Goal: Communication & Community: Answer question/provide support

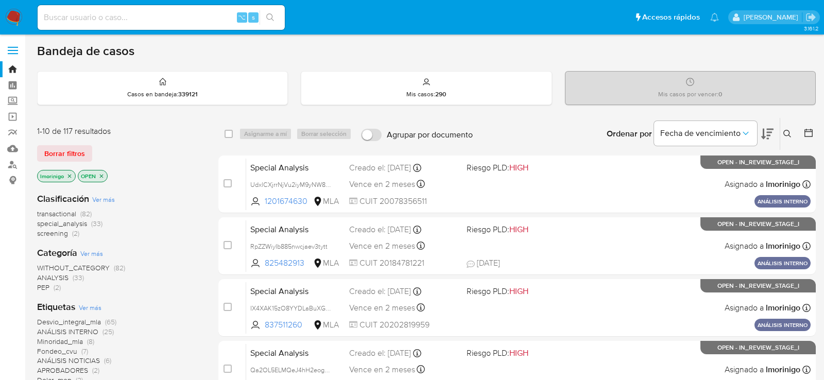
click at [188, 23] on input at bounding box center [161, 17] width 247 height 13
paste input "UdxlCXjrrNjVu2iyM9yNW8Nm"
type input "UdxlCXjrrNjVu2iyM9yNW8Nm"
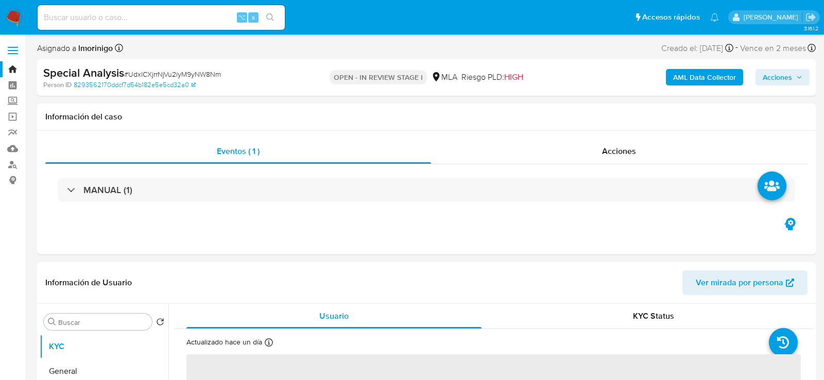
select select "10"
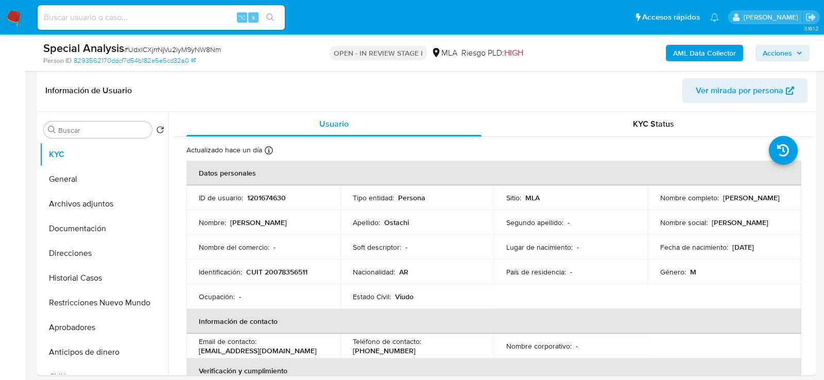
scroll to position [174, 0]
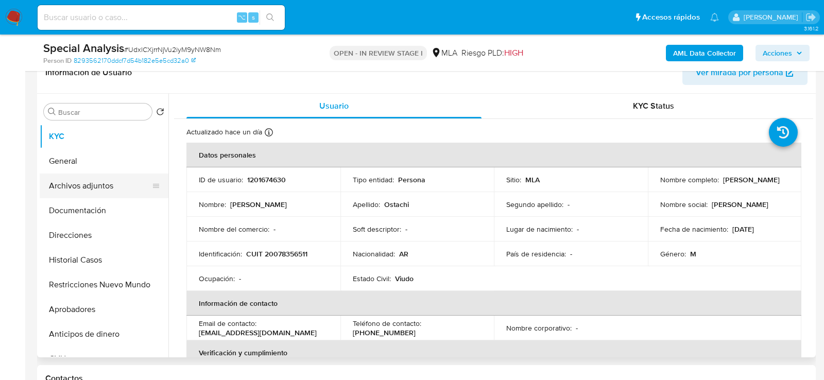
click at [89, 181] on button "Archivos adjuntos" at bounding box center [100, 186] width 121 height 25
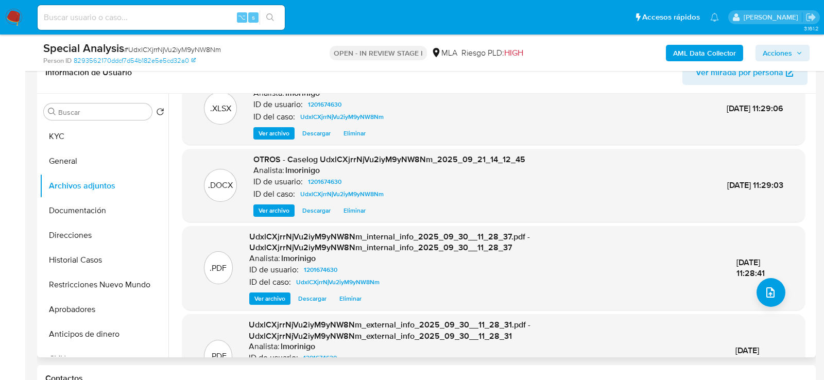
scroll to position [0, 0]
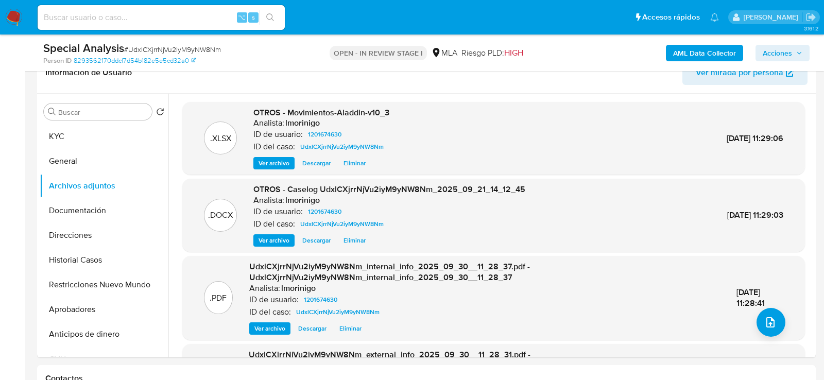
click at [741, 51] on span "Acciones" at bounding box center [777, 53] width 29 height 16
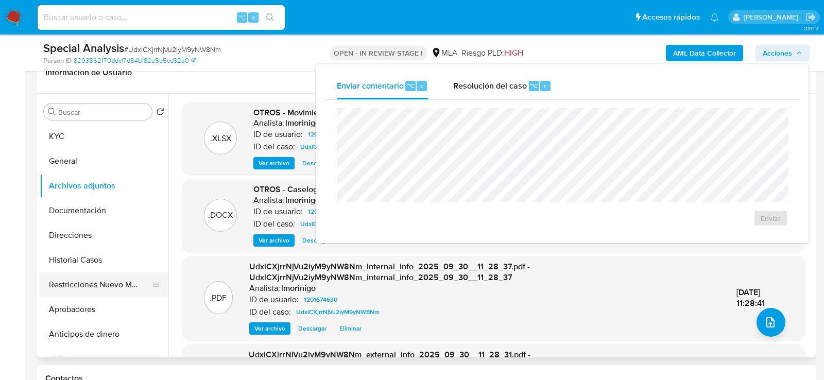
click at [62, 282] on button "Restricciones Nuevo Mundo" at bounding box center [100, 285] width 121 height 25
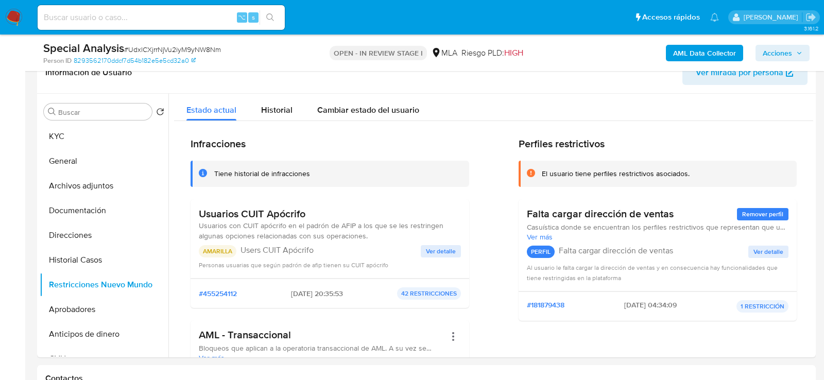
click at [741, 51] on span "Acciones" at bounding box center [777, 53] width 29 height 16
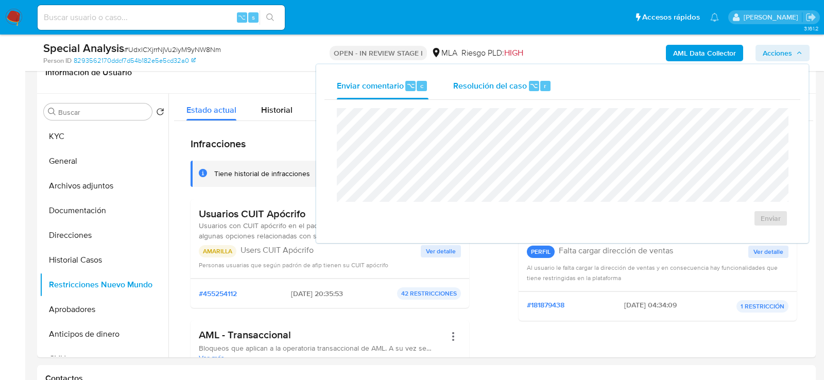
click at [506, 76] on div "Resolución del caso ⌥ r" at bounding box center [502, 86] width 98 height 27
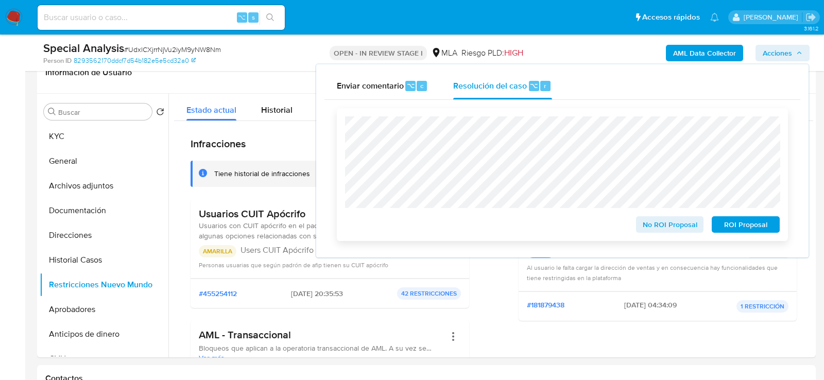
click at [741, 228] on span "ROI Proposal" at bounding box center [746, 224] width 54 height 14
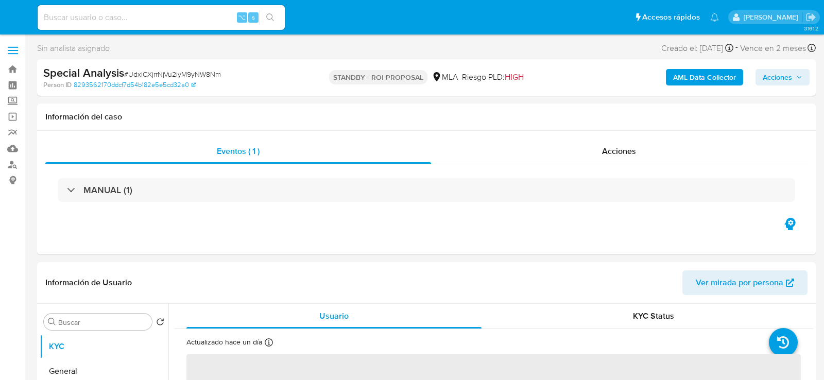
select select "10"
click at [156, 12] on input at bounding box center [161, 17] width 247 height 13
paste input "9NGa6A8daoAW2OvaG3HRpjgM"
type input "9NGa6A8daoAW2OvaG3HRpjgM"
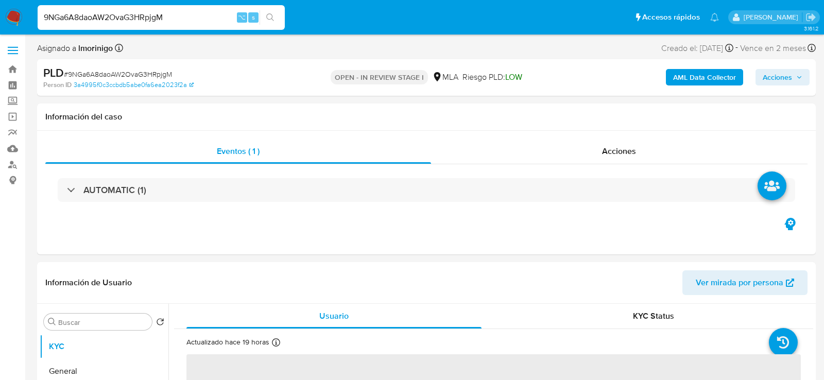
select select "10"
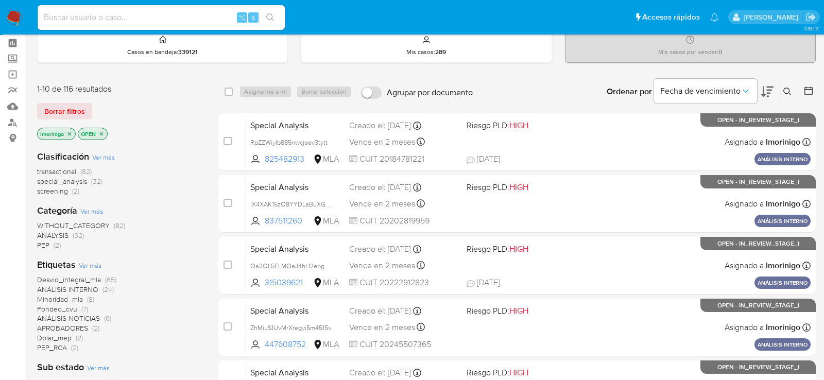
scroll to position [43, 0]
click at [69, 130] on icon "close-filter" at bounding box center [69, 133] width 6 height 6
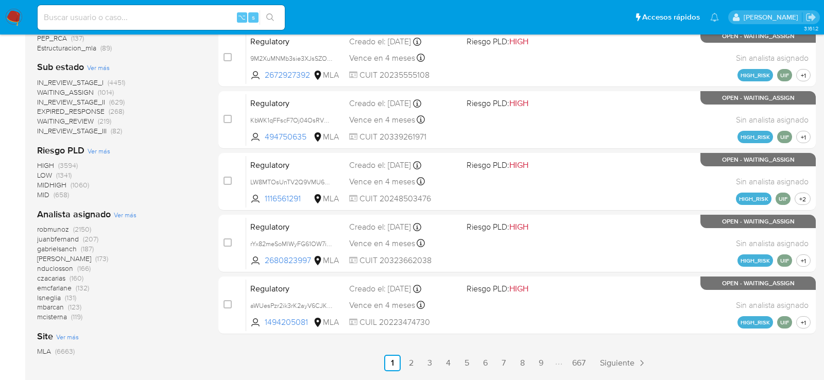
scroll to position [439, 0]
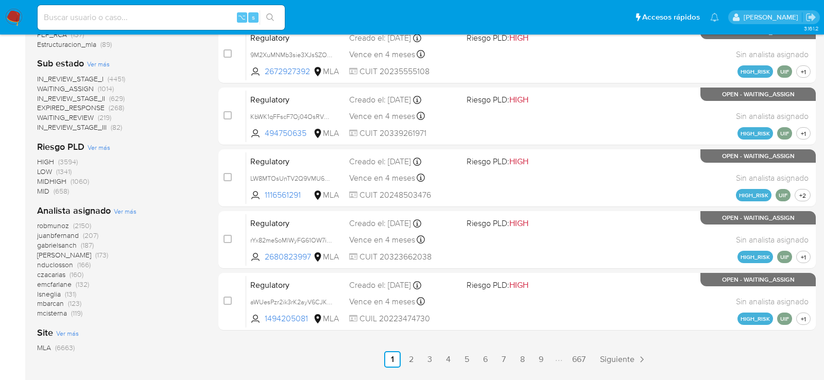
click at [60, 311] on span "mcisterna" at bounding box center [52, 313] width 30 height 10
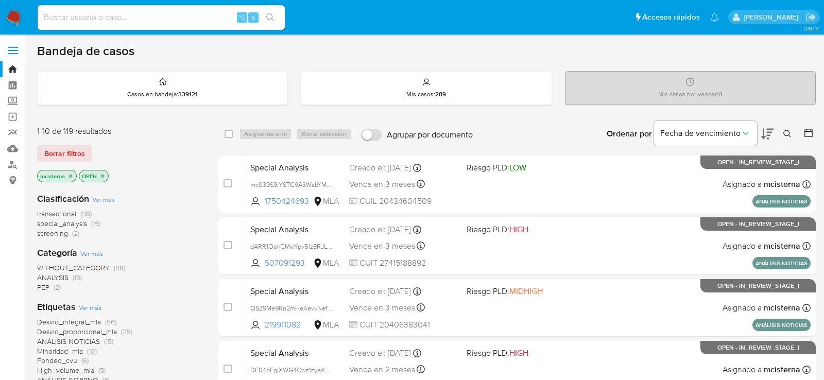
click at [103, 173] on icon "close-filter" at bounding box center [102, 176] width 6 height 6
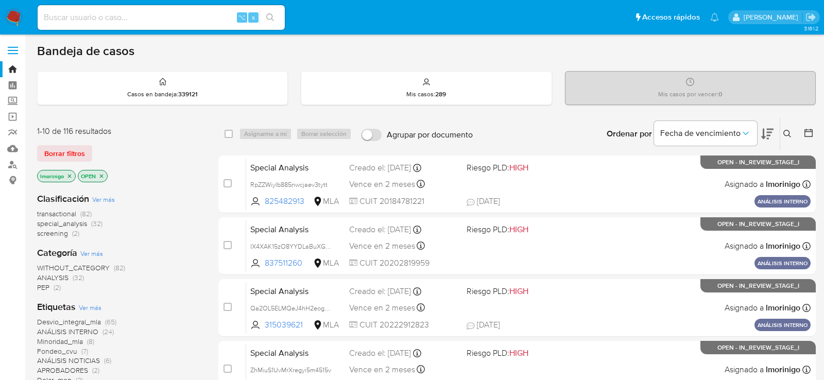
click at [172, 25] on div "⌥ s" at bounding box center [161, 17] width 247 height 25
click at [205, 19] on input at bounding box center [161, 17] width 247 height 13
paste input "XqOlgpKFNYlF78IZR4EuSE38"
type input "XqOlgpKFNYlF78IZR4EuSE38"
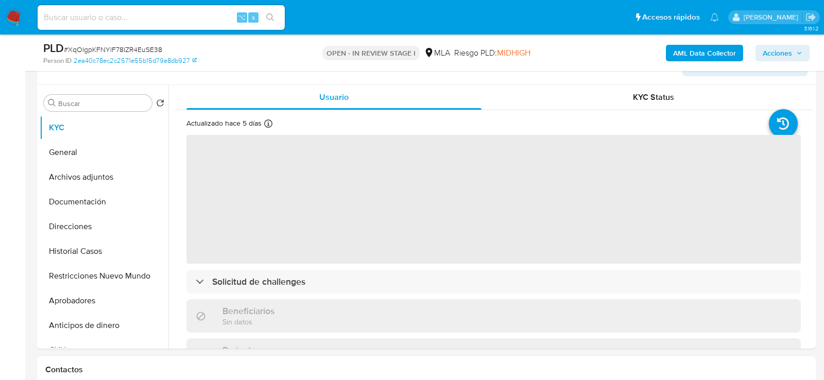
scroll to position [190, 0]
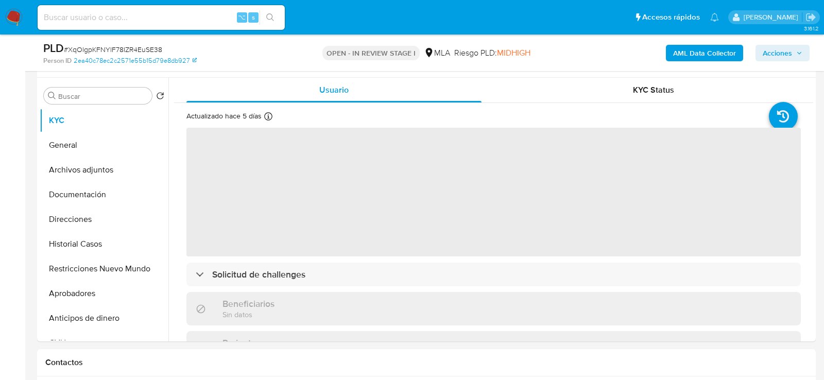
select select "10"
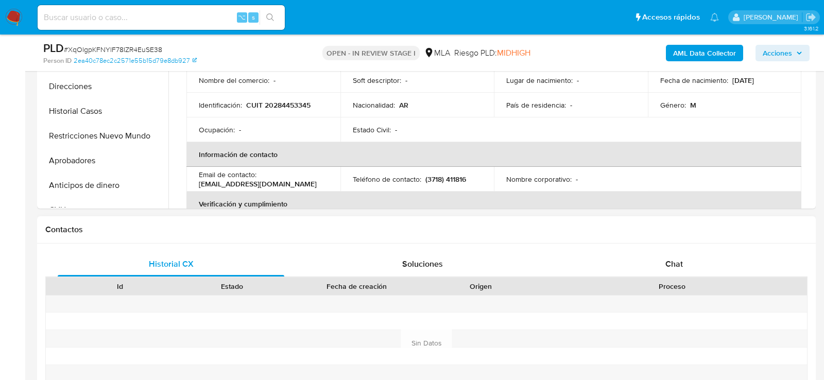
scroll to position [352, 0]
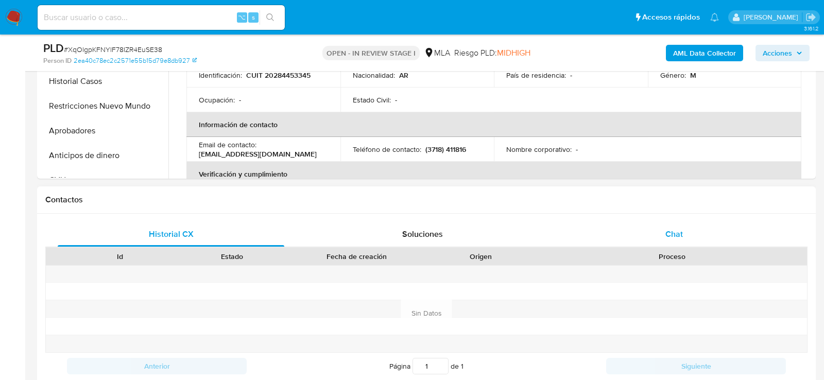
click at [672, 237] on span "Chat" at bounding box center [675, 234] width 18 height 12
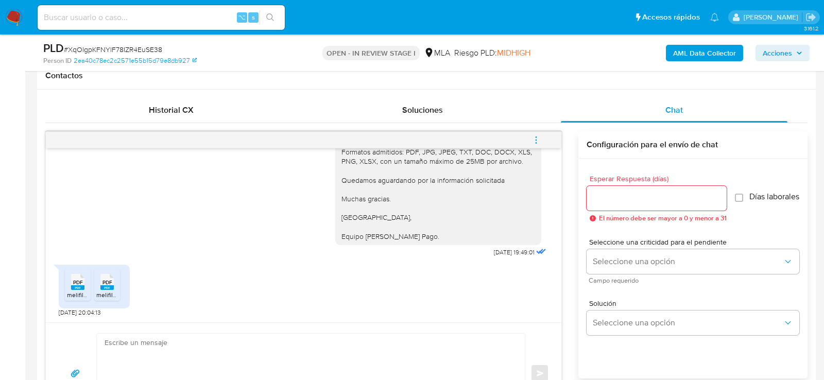
scroll to position [478, 0]
click at [80, 281] on span "PDF" at bounding box center [78, 281] width 10 height 7
click at [97, 283] on div "PDF PDF" at bounding box center [107, 279] width 22 height 20
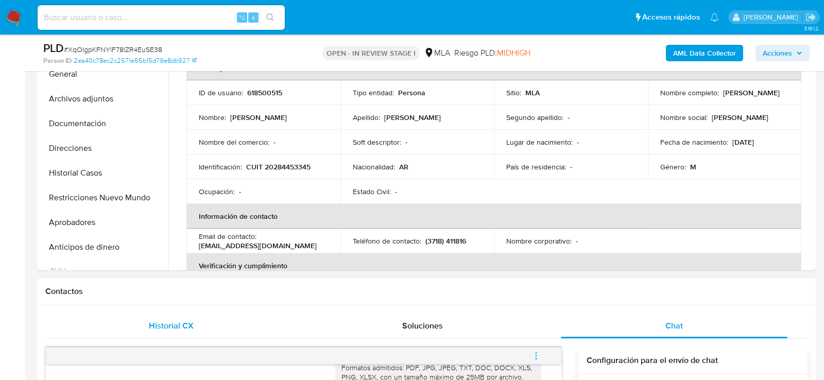
scroll to position [214, 0]
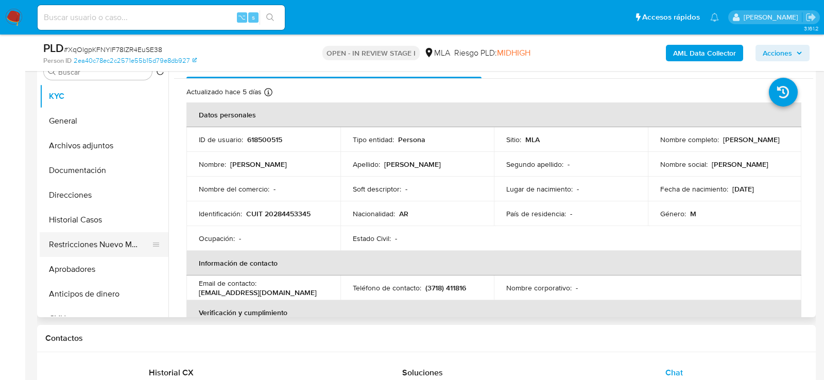
click at [92, 238] on button "Restricciones Nuevo Mundo" at bounding box center [100, 244] width 121 height 25
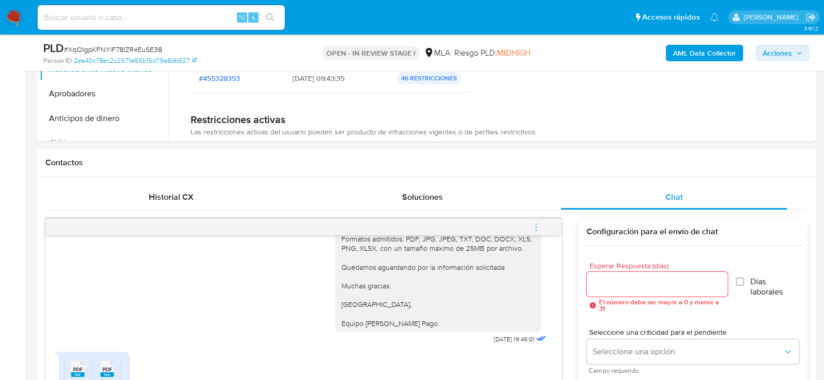
scroll to position [349, 0]
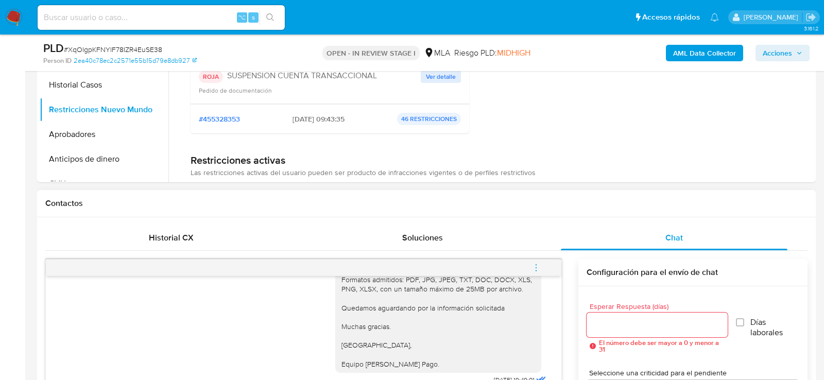
click at [220, 215] on div "Contactos" at bounding box center [426, 203] width 779 height 27
click at [216, 231] on div "Historial CX" at bounding box center [171, 238] width 227 height 25
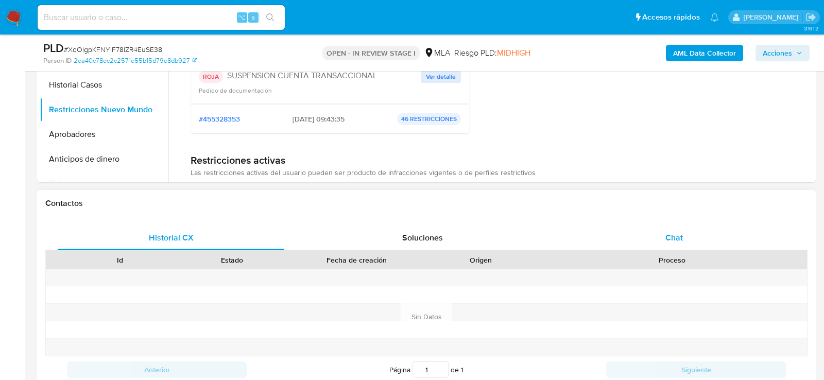
click at [610, 240] on div "Chat" at bounding box center [674, 238] width 227 height 25
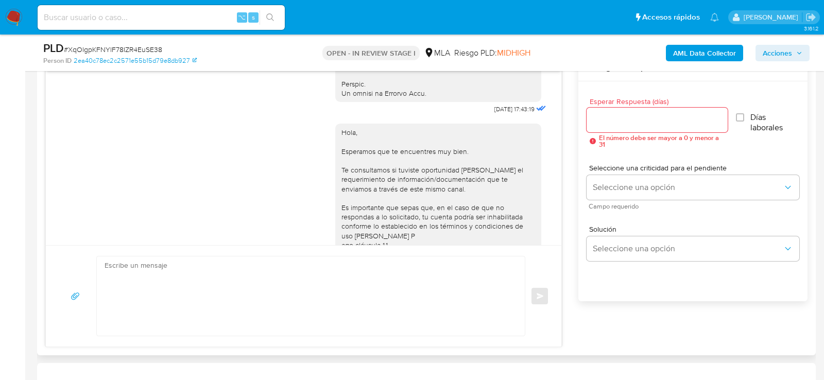
scroll to position [547, 0]
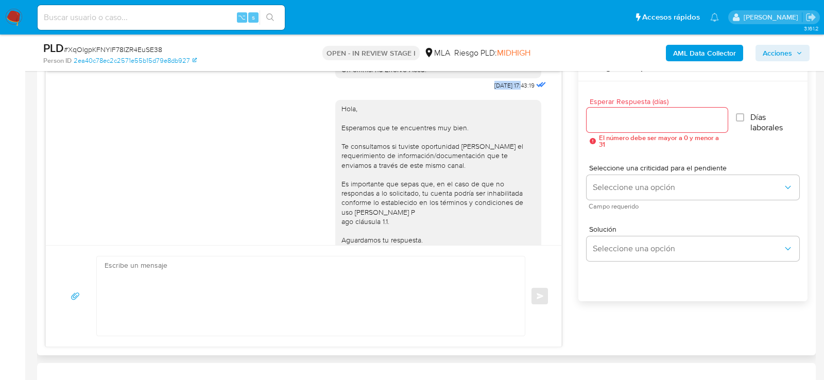
drag, startPoint x: 480, startPoint y: 101, endPoint x: 513, endPoint y: 101, distance: 33.0
copy span "18/08/2025"
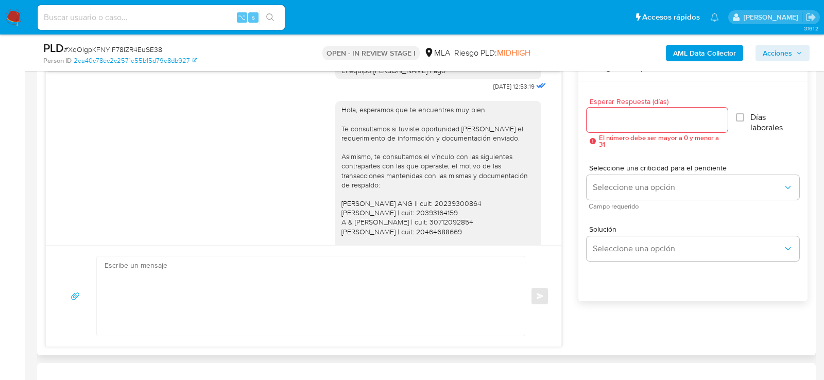
scroll to position [775, 0]
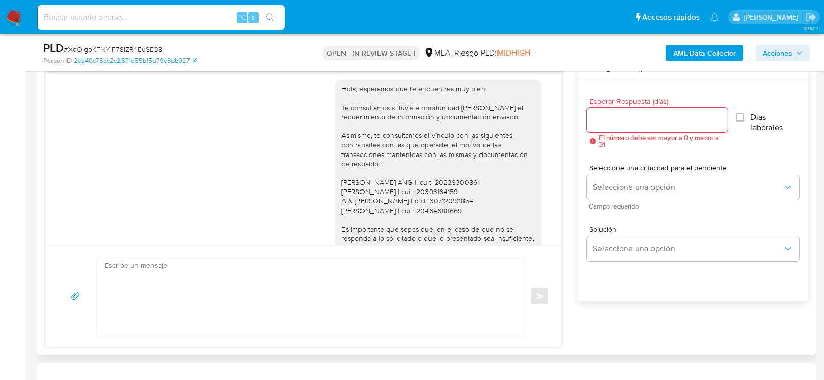
drag, startPoint x: 512, startPoint y: 91, endPoint x: 479, endPoint y: 90, distance: 33.0
copy span "22/08/2025"
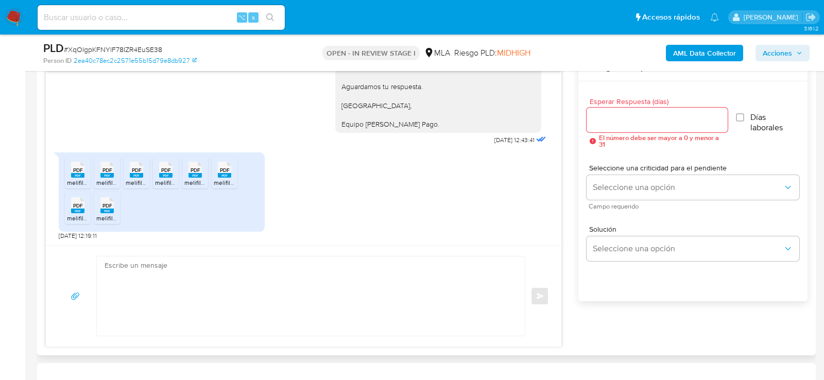
scroll to position [981, 0]
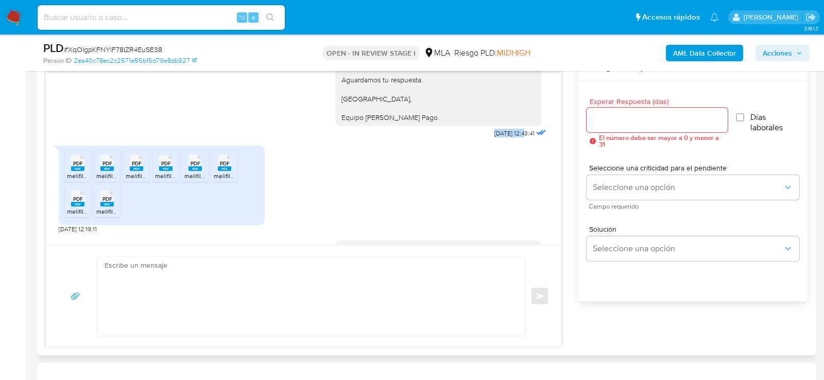
drag, startPoint x: 515, startPoint y: 179, endPoint x: 481, endPoint y: 178, distance: 33.5
click at [481, 141] on div "Hola, esperamos que te encuentres muy bien. Te consultamos si tuviste oportunid…" at bounding box center [441, 4] width 213 height 274
copy span "10/09/2025"
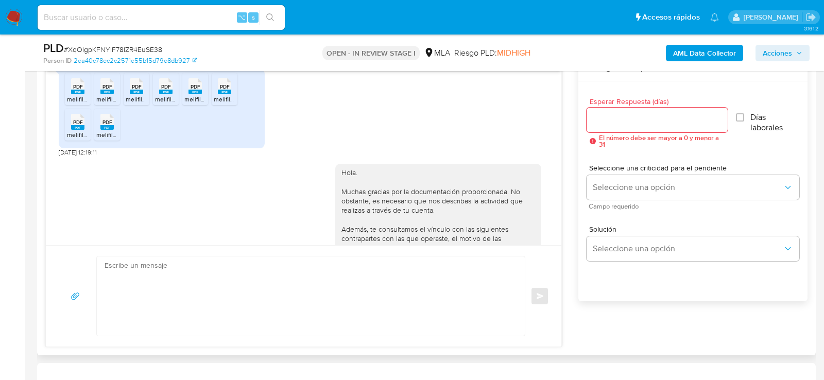
scroll to position [1069, 0]
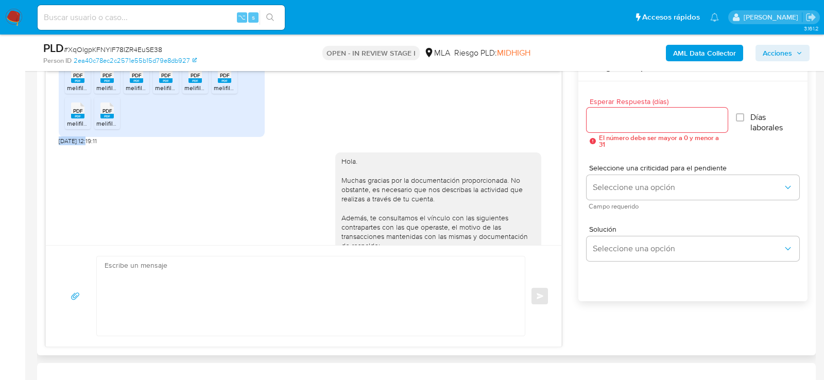
drag, startPoint x: 88, startPoint y: 188, endPoint x: 57, endPoint y: 188, distance: 31.4
click at [57, 188] on div "18/08/2025 17:43:19 Hola, Esperamos que te encuentres muy bien. Te consultamos …" at bounding box center [304, 158] width 516 height 174
copy span "11/09/2025"
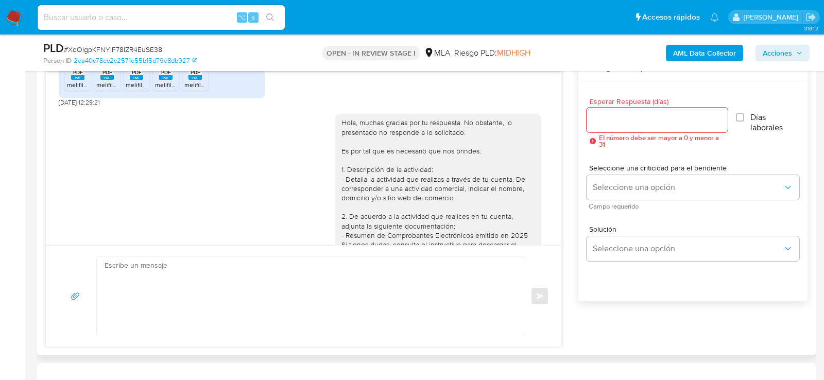
scroll to position [2039, 0]
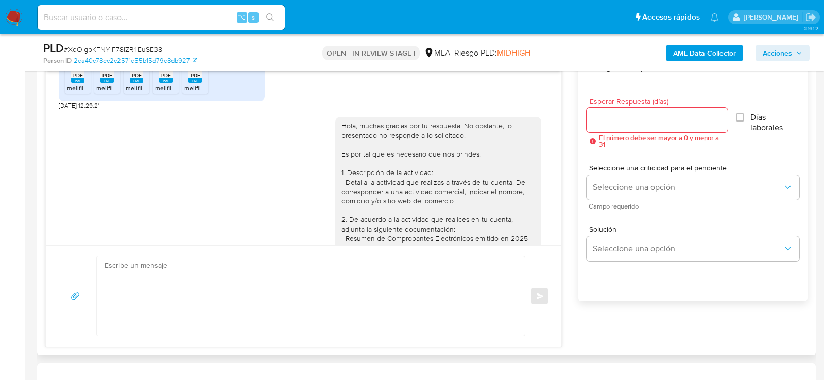
click at [79, 48] on icon "PDF" at bounding box center [77, 39] width 13 height 18
click at [116, 57] on span "melifile3190346143860553359.pdf" at bounding box center [144, 52] width 96 height 9
click at [137, 57] on span "melifile2430852334528967681.pdf" at bounding box center [174, 52] width 97 height 9
click at [163, 57] on span "melifile5543055197089642713.pdf" at bounding box center [202, 52] width 95 height 9
click at [188, 57] on span "melifile4561641844515742346.pdf" at bounding box center [231, 52] width 94 height 9
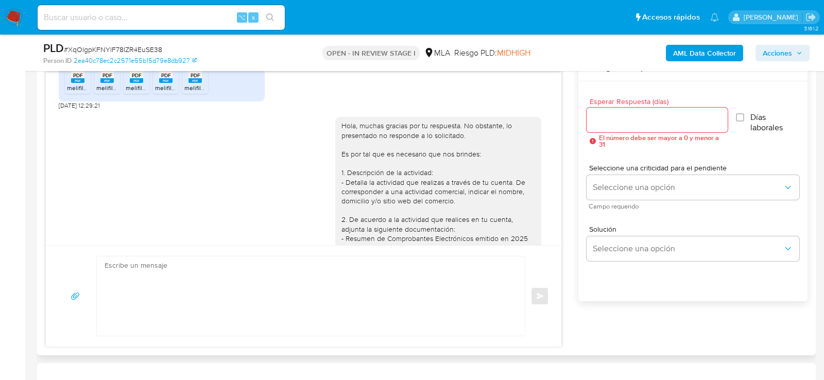
click at [220, 57] on span "melifile4309900140059664925.pdf" at bounding box center [262, 52] width 97 height 9
click at [82, 83] on icon at bounding box center [77, 75] width 13 height 16
click at [116, 84] on div "PDF PDF" at bounding box center [107, 74] width 22 height 20
click at [138, 83] on rect at bounding box center [136, 80] width 13 height 5
click at [160, 83] on rect at bounding box center [165, 80] width 13 height 5
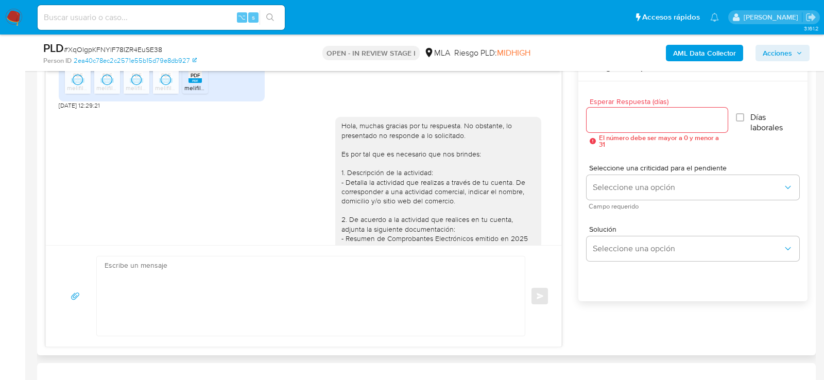
click at [198, 83] on rect at bounding box center [195, 80] width 13 height 5
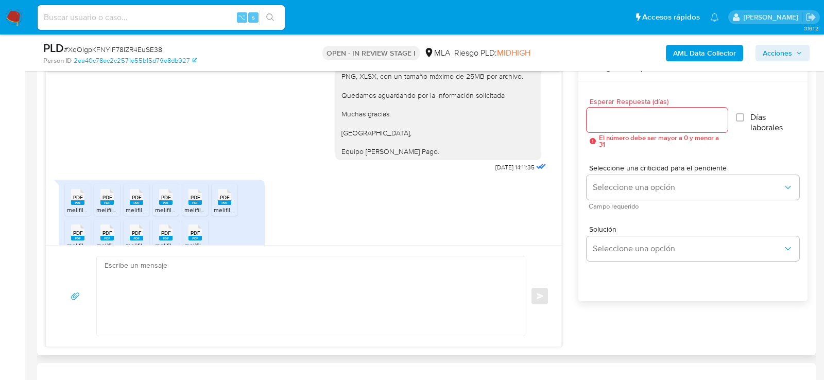
scroll to position [1898, 0]
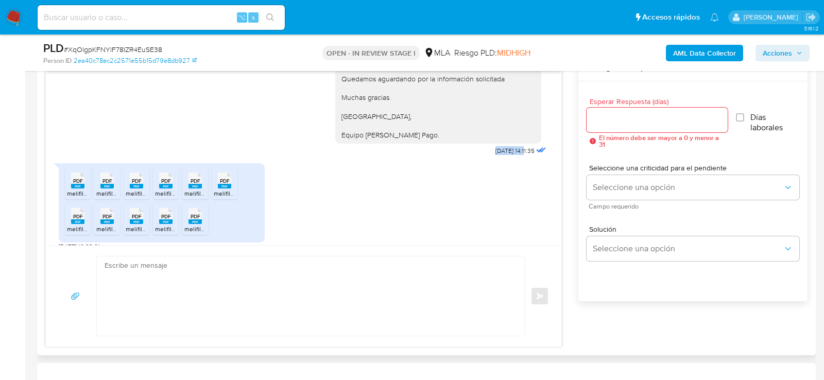
drag, startPoint x: 516, startPoint y: 214, endPoint x: 478, endPoint y: 213, distance: 37.6
copy span "15/09/2025"
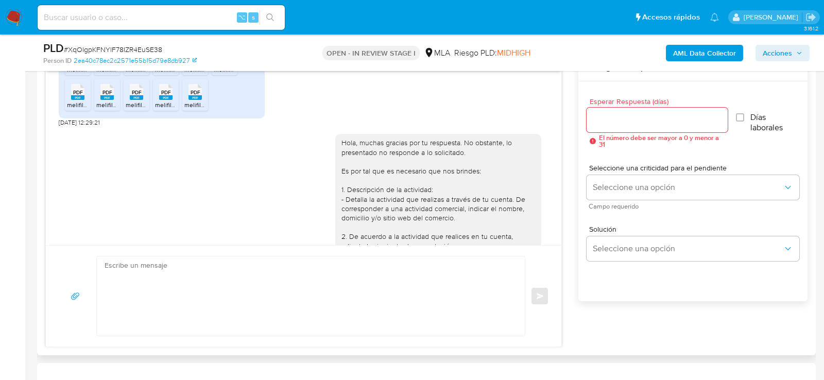
scroll to position [2021, 0]
drag, startPoint x: 90, startPoint y: 186, endPoint x: 58, endPoint y: 184, distance: 32.5
click at [58, 184] on div "18/08/2025 17:43:19 Hola, Esperamos que te encuentres muy bien. Te consultamos …" at bounding box center [304, 158] width 516 height 174
copy span "16/09/2025"
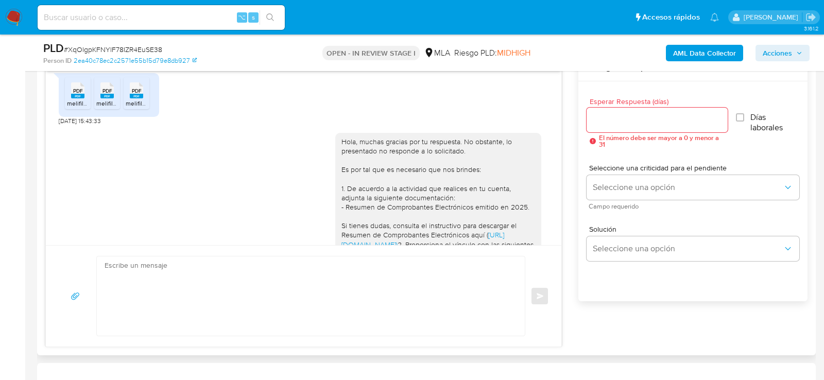
scroll to position [3020, 0]
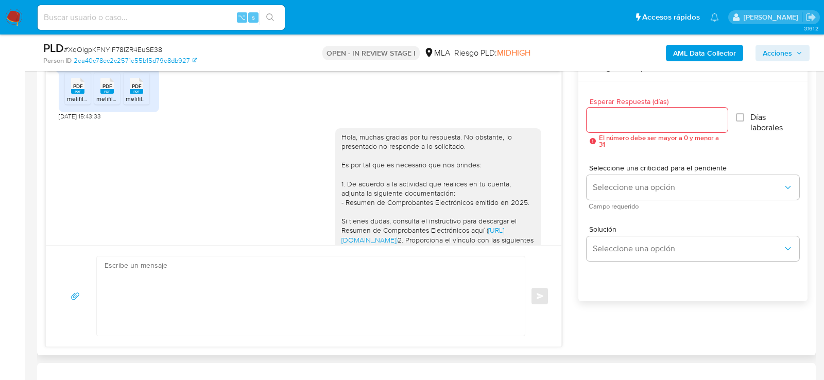
drag, startPoint x: 514, startPoint y: 145, endPoint x: 483, endPoint y: 144, distance: 30.9
click at [495, 29] on span "22/09/2025 17:34:51" at bounding box center [515, 25] width 40 height 8
copy span "2/09/2025"
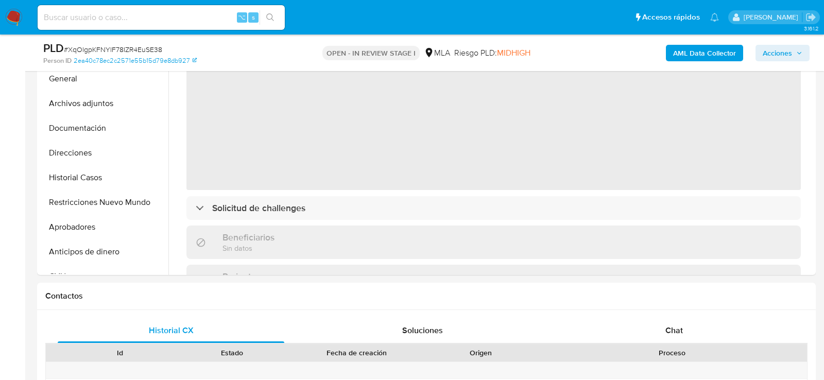
scroll to position [481, 0]
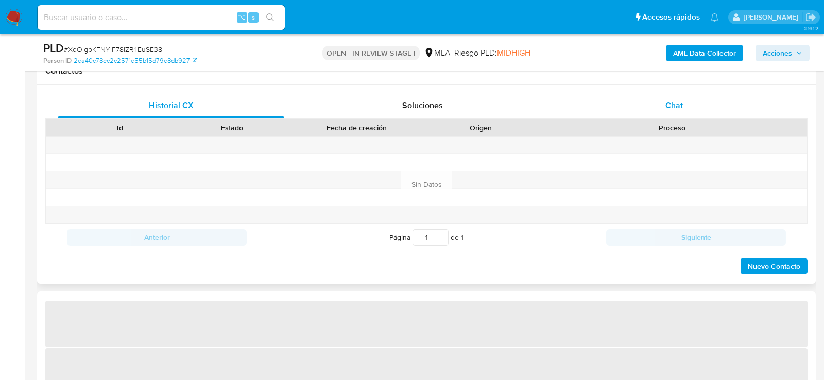
click at [656, 108] on div "Chat" at bounding box center [674, 105] width 227 height 25
select select "10"
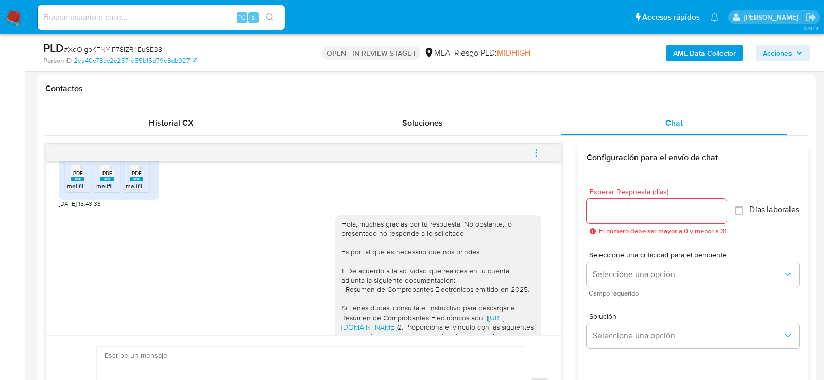
scroll to position [934, 0]
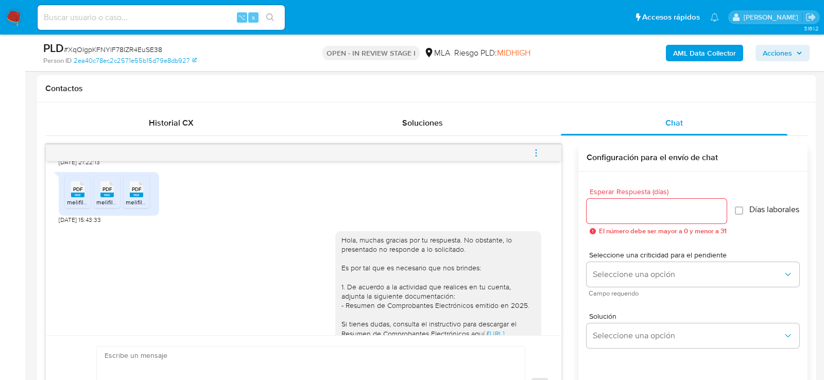
drag, startPoint x: 513, startPoint y: 183, endPoint x: 481, endPoint y: 182, distance: 31.4
click at [495, 132] on span "22/09/2025 17:34:51" at bounding box center [515, 128] width 40 height 8
copy span "22/09/2025"
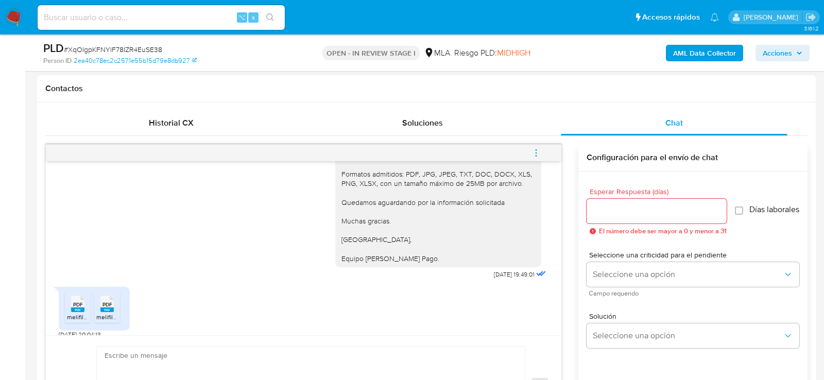
scroll to position [1300, 0]
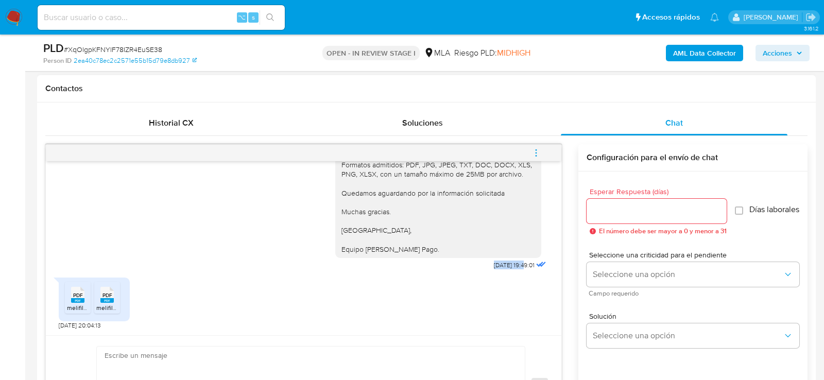
drag, startPoint x: 515, startPoint y: 264, endPoint x: 472, endPoint y: 261, distance: 42.8
click at [472, 263] on div "Hola, muchas gracias por tu respuesta. No obstante, lo presentado no responde a…" at bounding box center [441, 103] width 213 height 339
copy div "2. Proporciona el vínculo con las siguientes contrapartes con las que operaste,…"
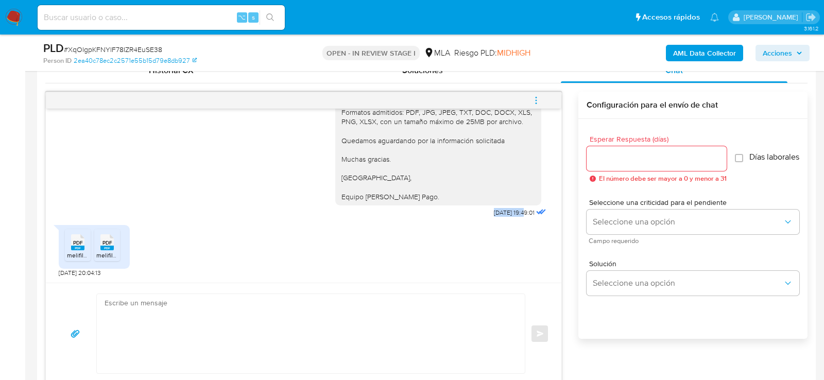
scroll to position [516, 0]
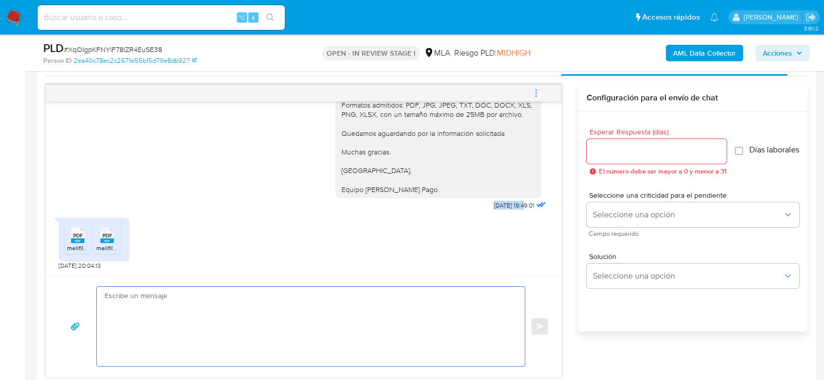
click at [215, 314] on textarea at bounding box center [308, 326] width 407 height 79
paste textarea "Hola XXX, Muchas gracias por tu respuesta. Analizamos tu caso y verificamos que…"
type textarea "Hola XXX, Muchas gracias por tu respuesta. Analizamos tu caso y verificamos que…"
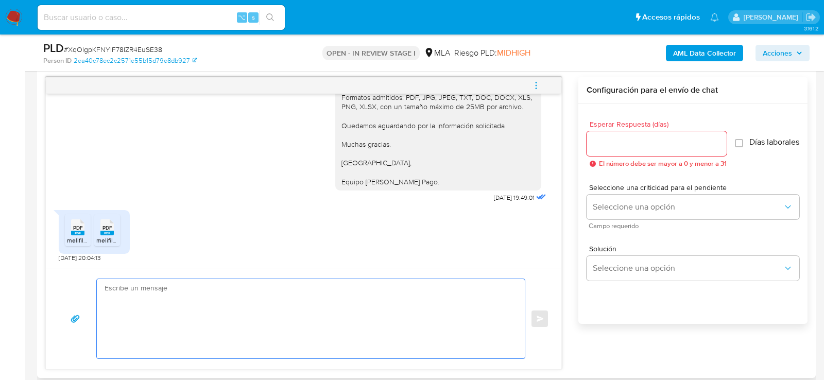
scroll to position [0, 0]
paste textarea "Hola, Muchas gracias por la respuesta. Analizamos tu caso y notamos que la info…"
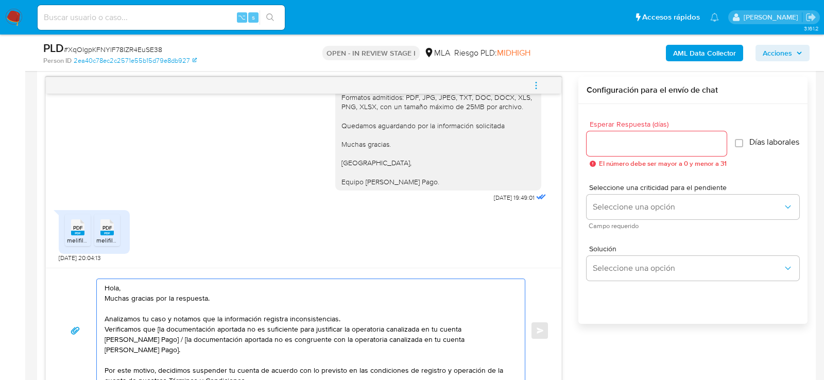
click at [147, 288] on textarea "Hola, Muchas gracias por la respuesta. Analizamos tu caso y notamos que la info…" at bounding box center [308, 330] width 407 height 103
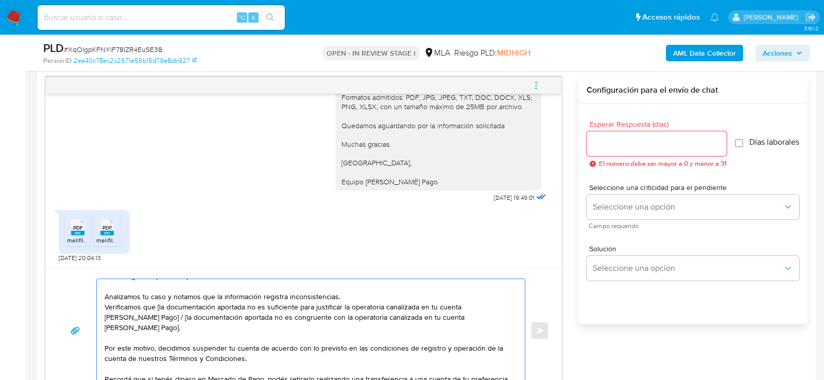
scroll to position [33, 0]
click at [159, 304] on textarea "Hola, Muchas gracias por la respuesta. Analizamos tu caso y notamos que la info…" at bounding box center [308, 330] width 407 height 103
drag, startPoint x: 122, startPoint y: 313, endPoint x: 196, endPoint y: 321, distance: 74.1
click at [196, 321] on textarea "Hola, Muchas gracias por la respuesta. Analizamos tu caso y notamos que la info…" at bounding box center [308, 330] width 407 height 103
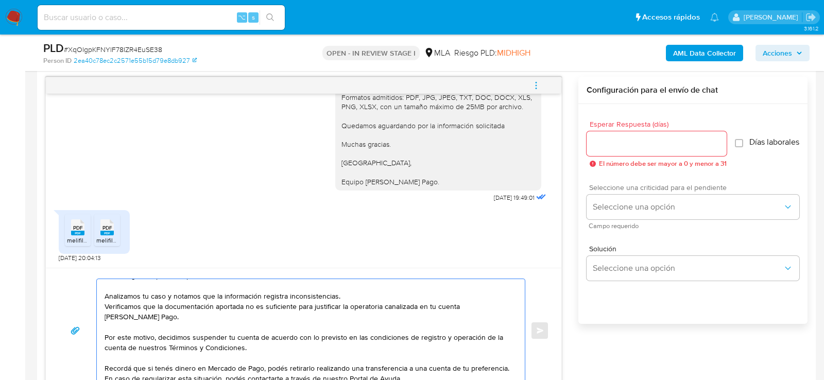
type textarea "Hola, Muchas gracias por la respuesta. Analizamos tu caso y notamos que la info…"
click at [610, 225] on div "Seleccione una criticidad para el pendiente Seleccione una opción Campo requeri…" at bounding box center [693, 206] width 213 height 45
click at [609, 212] on span "Seleccione una opción" at bounding box center [688, 207] width 190 height 10
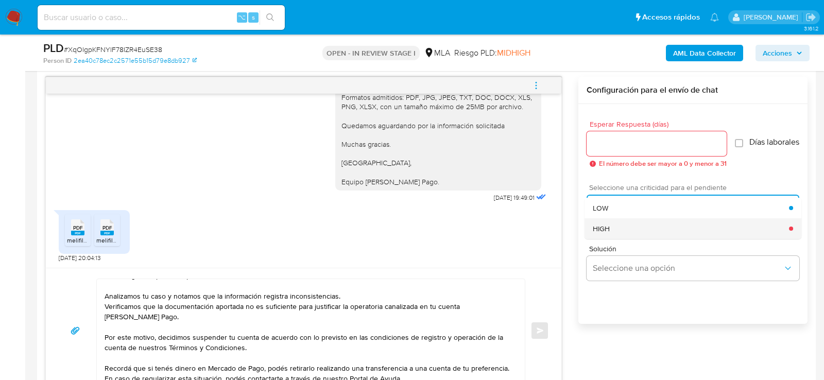
click at [609, 228] on div "HIGH" at bounding box center [691, 228] width 196 height 21
click at [605, 209] on span "HIGH" at bounding box center [688, 207] width 190 height 10
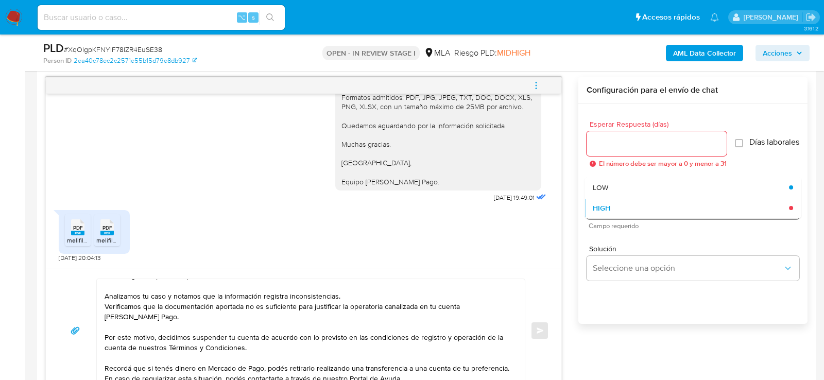
click at [605, 198] on div "LOW" at bounding box center [691, 187] width 196 height 21
click at [607, 139] on input "Esperar Respuesta (días)" at bounding box center [657, 143] width 140 height 13
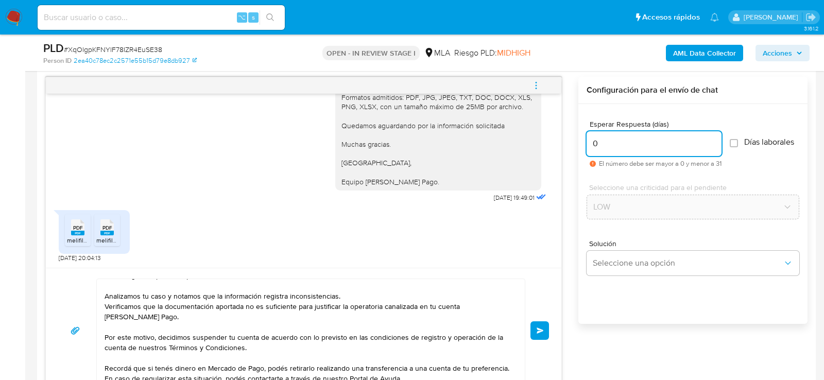
type input "0"
click at [142, 47] on span "# XqOlgpKFNYlF78IZR4EuSE38" at bounding box center [113, 49] width 98 height 10
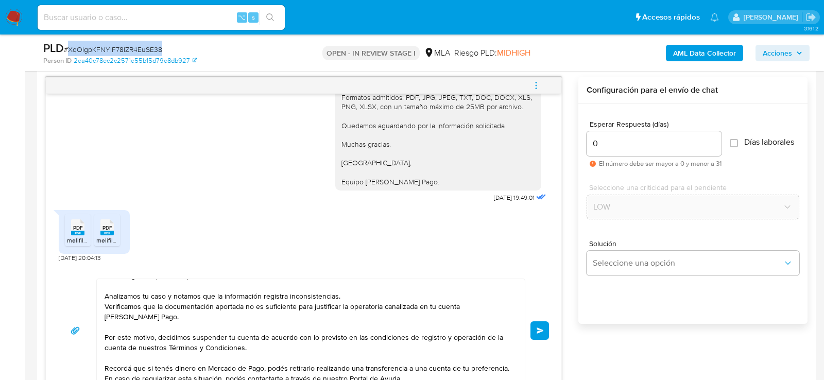
click at [142, 47] on span "# XqOlgpKFNYlF78IZR4EuSE38" at bounding box center [113, 49] width 98 height 10
copy span "XqOlgpKFNYlF78IZR4EuSE38"
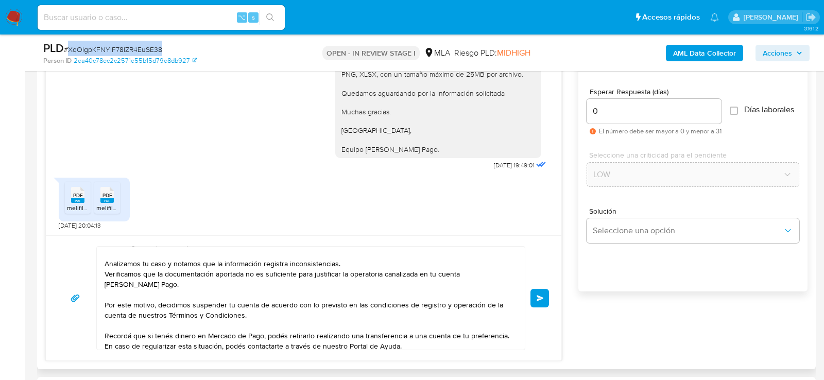
scroll to position [563, 0]
click at [538, 297] on span "Enviar" at bounding box center [540, 299] width 7 height 6
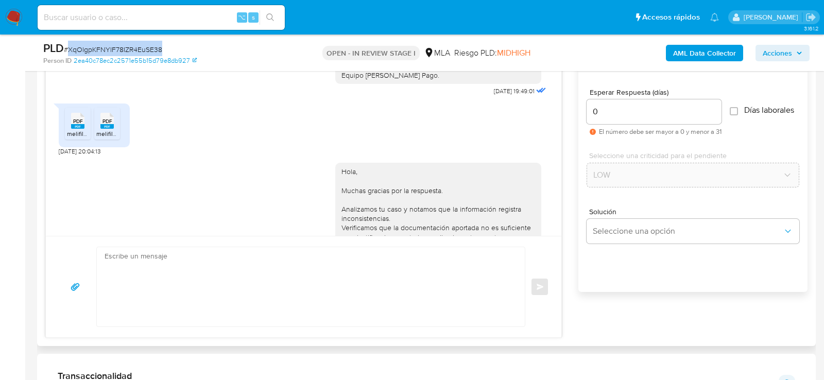
scroll to position [1526, 0]
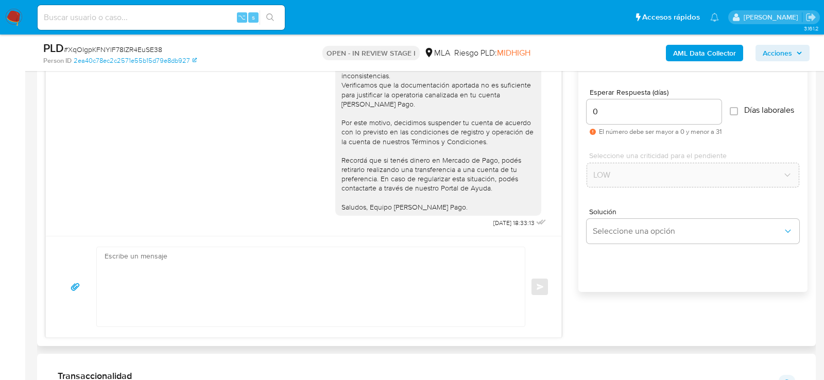
click at [538, 297] on div "Enviar" at bounding box center [303, 287] width 491 height 80
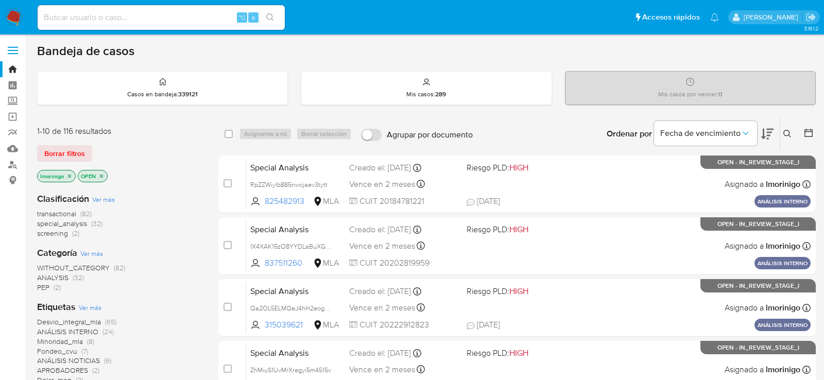
click at [787, 135] on icon at bounding box center [788, 134] width 8 height 8
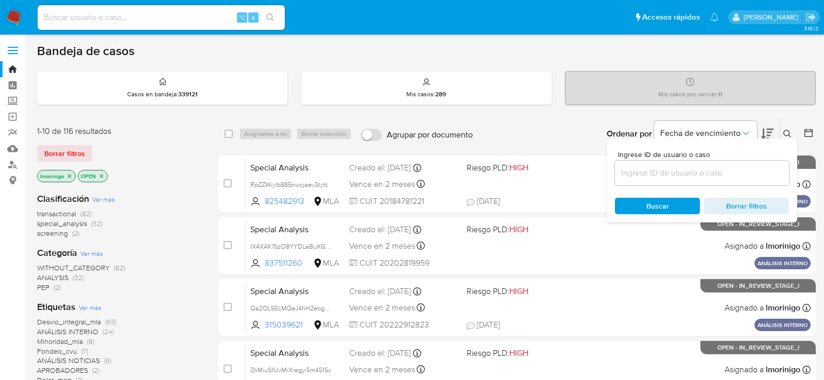
click at [697, 163] on div at bounding box center [702, 173] width 174 height 25
click at [697, 173] on input at bounding box center [702, 172] width 174 height 13
paste input "XqOlgpKFNYlF78IZR4EuSE38"
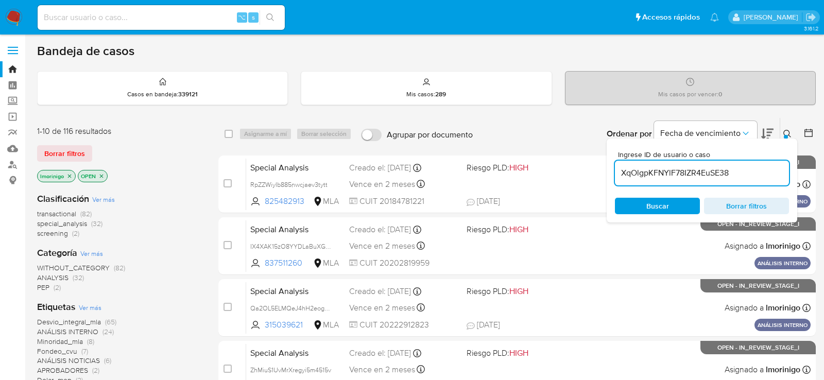
type input "XqOlgpKFNYlF78IZR4EuSE38"
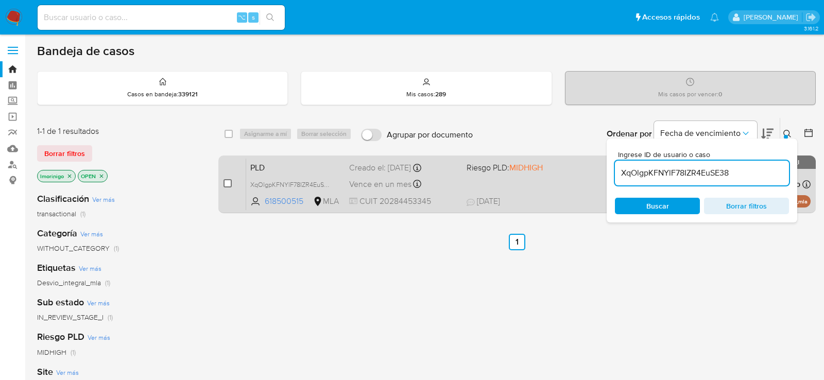
click at [226, 182] on input "checkbox" at bounding box center [228, 183] width 8 height 8
checkbox input "true"
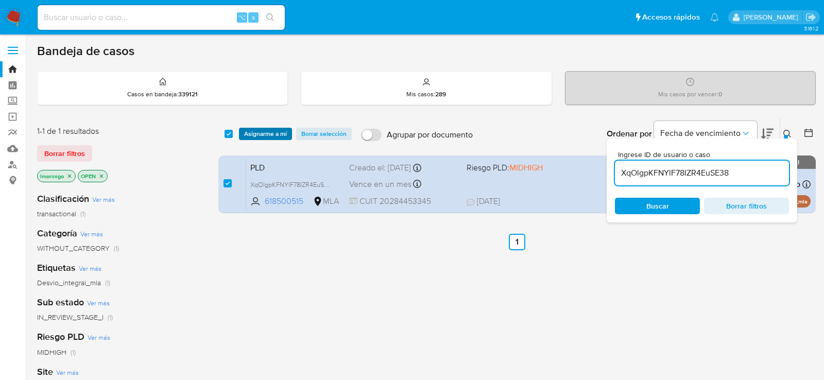
click at [262, 137] on span "Asignarme a mí" at bounding box center [265, 134] width 43 height 10
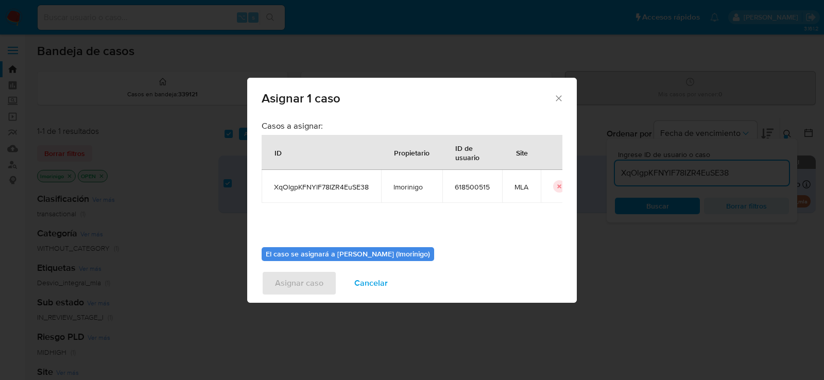
scroll to position [53, 0]
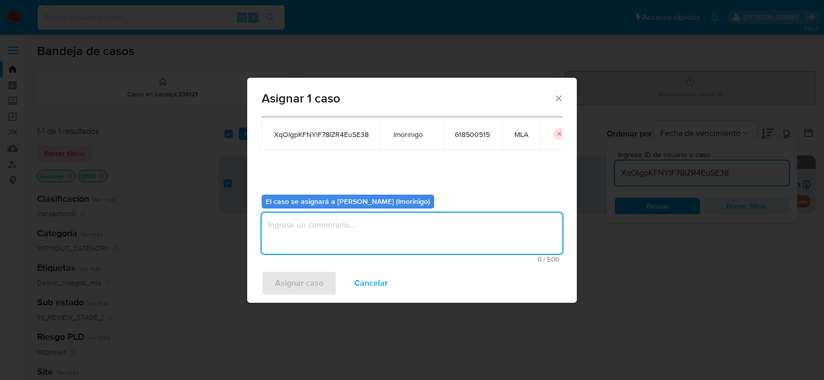
click at [302, 225] on textarea "assign-modal" at bounding box center [412, 233] width 301 height 41
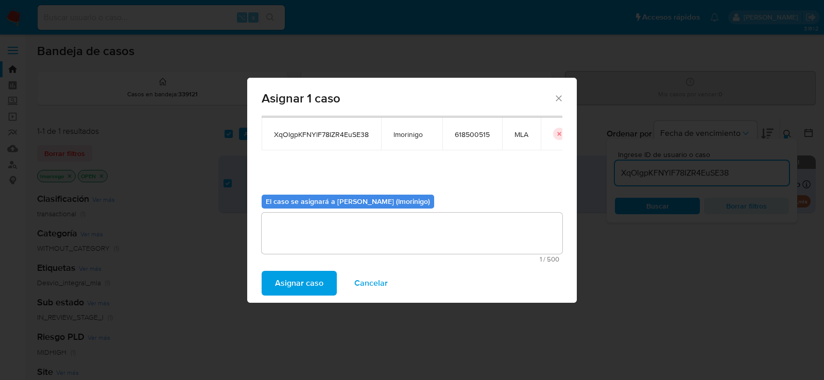
click at [298, 275] on span "Asignar caso" at bounding box center [299, 283] width 48 height 23
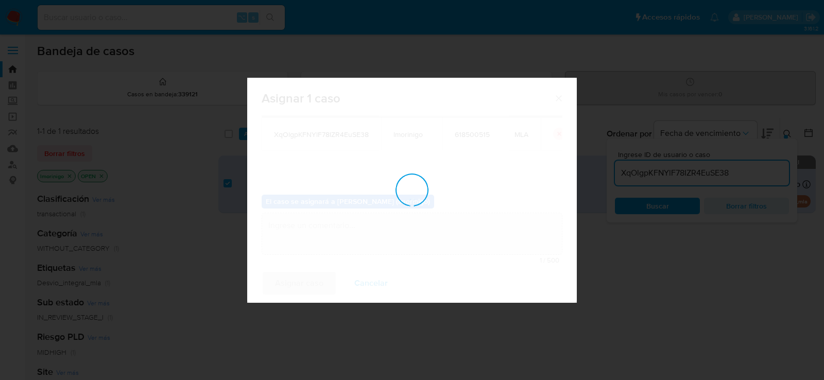
checkbox input "false"
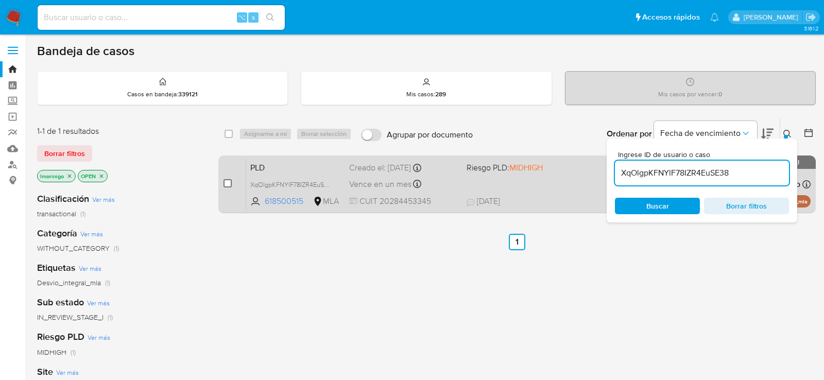
click at [228, 185] on input "checkbox" at bounding box center [228, 183] width 8 height 8
checkbox input "true"
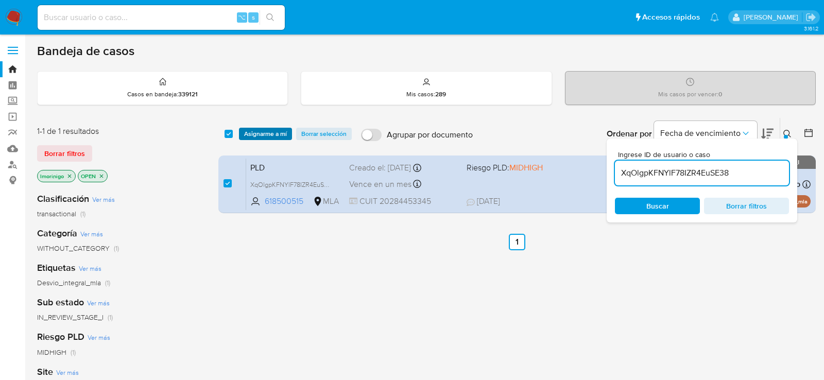
click at [262, 134] on span "Asignarme a mí" at bounding box center [265, 134] width 43 height 10
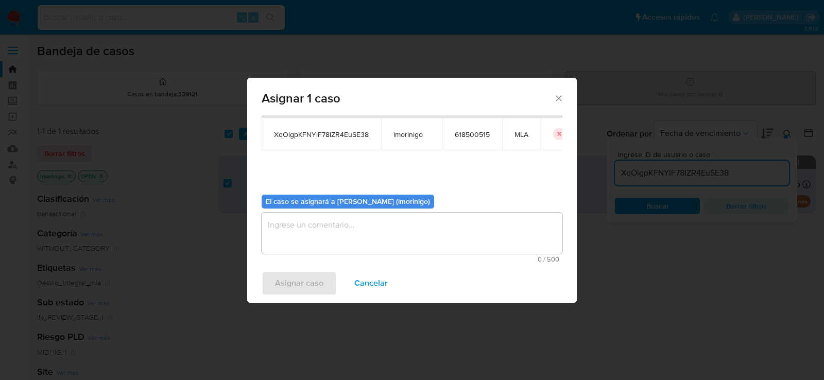
click at [301, 227] on textarea "assign-modal" at bounding box center [412, 233] width 301 height 41
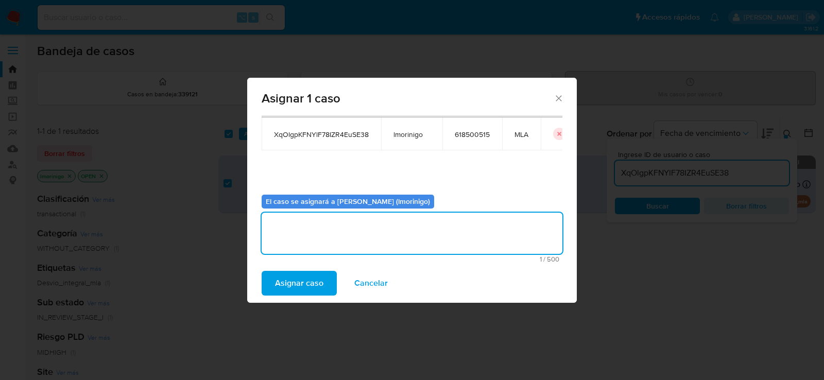
click at [298, 273] on span "Asignar caso" at bounding box center [299, 283] width 48 height 23
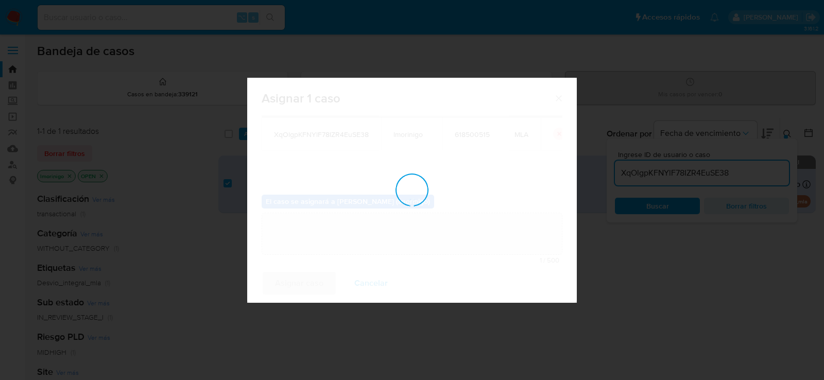
checkbox input "false"
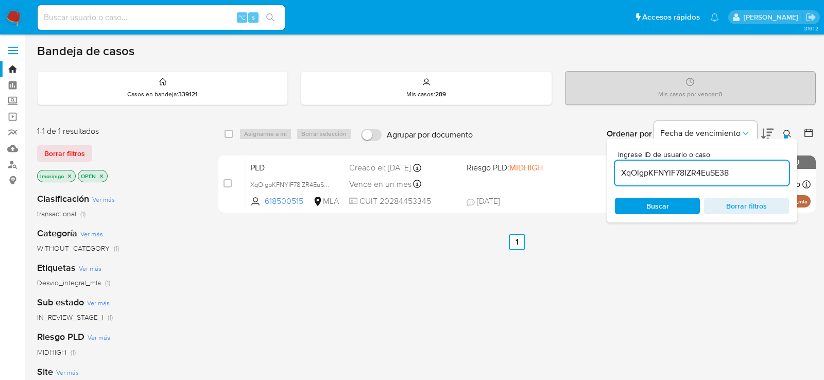
click at [718, 173] on input "XqOlgpKFNYlF78IZR4EuSE38" at bounding box center [702, 172] width 174 height 13
paste input "dcux8J5TIqDiHDys5I5pHrVH"
type input "dcux8J5TIqDiHDys5I5pHrVH"
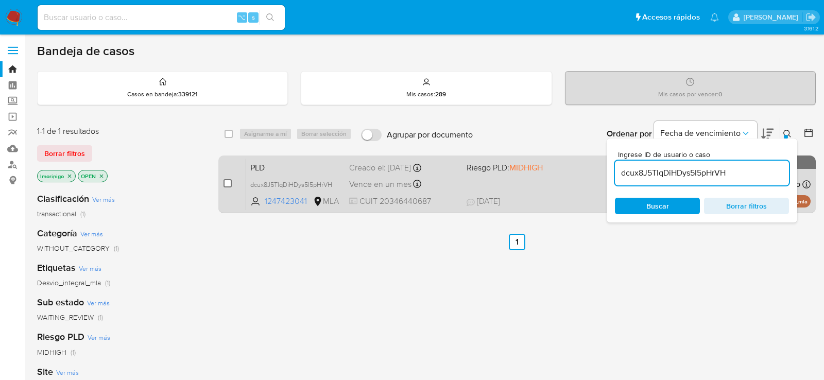
click at [229, 179] on input "checkbox" at bounding box center [228, 183] width 8 height 8
checkbox input "true"
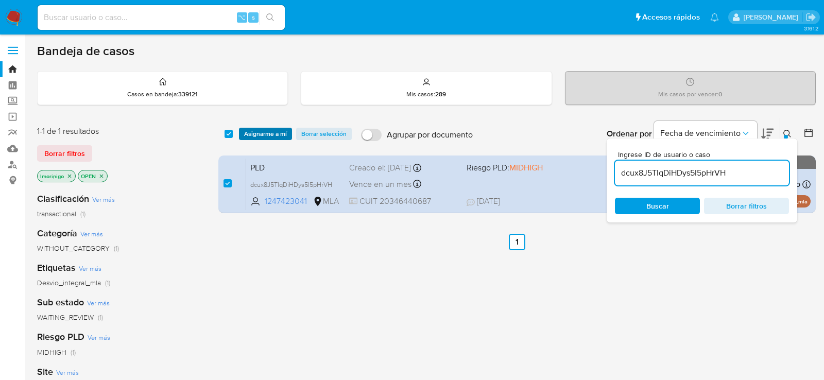
click at [260, 139] on span "Asignarme a mí" at bounding box center [265, 134] width 43 height 10
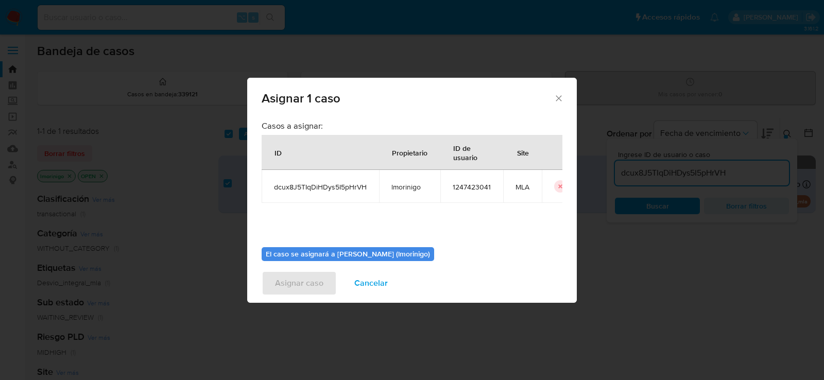
scroll to position [25, 0]
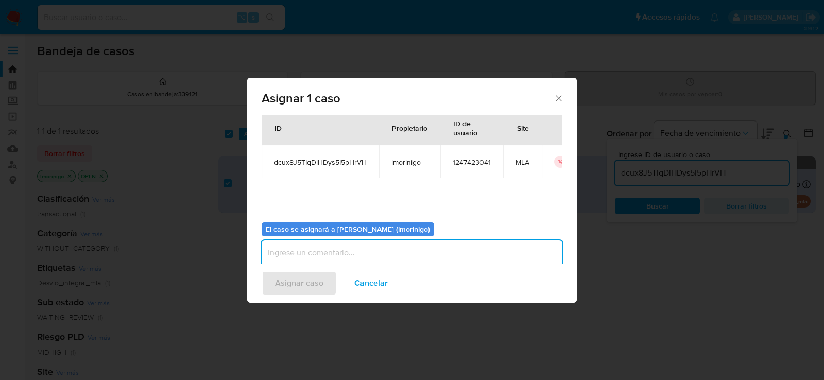
click at [317, 246] on textarea "assign-modal" at bounding box center [412, 261] width 301 height 41
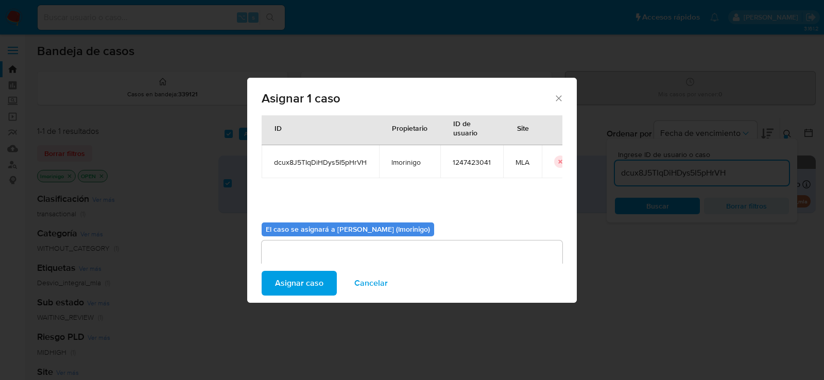
click at [318, 287] on span "Asignar caso" at bounding box center [299, 283] width 48 height 23
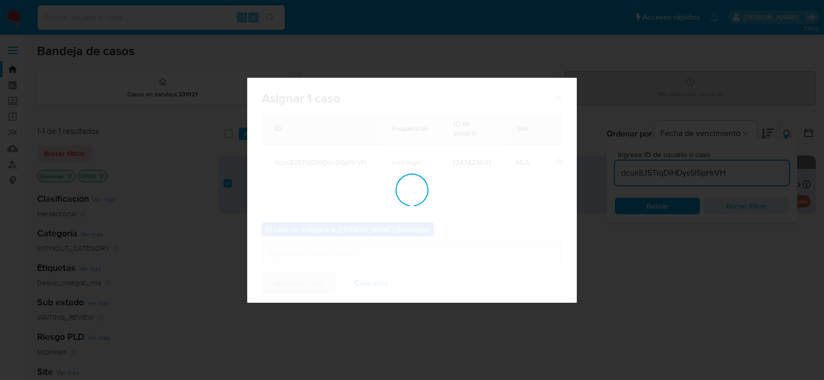
checkbox input "false"
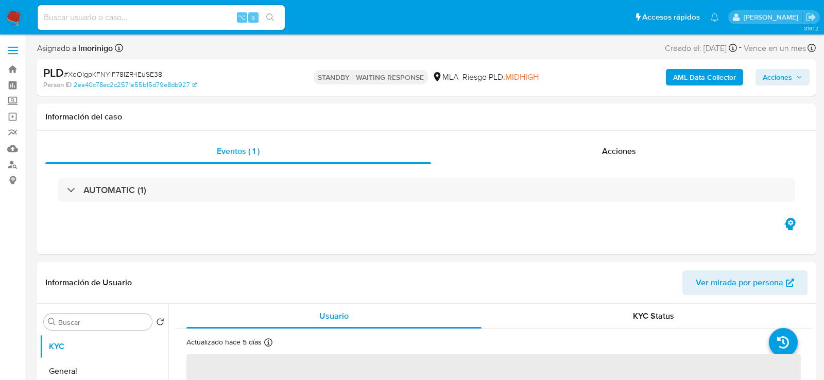
scroll to position [5, 0]
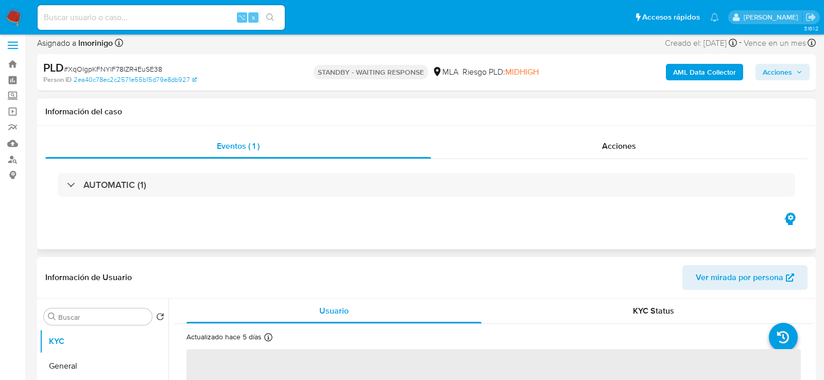
select select "10"
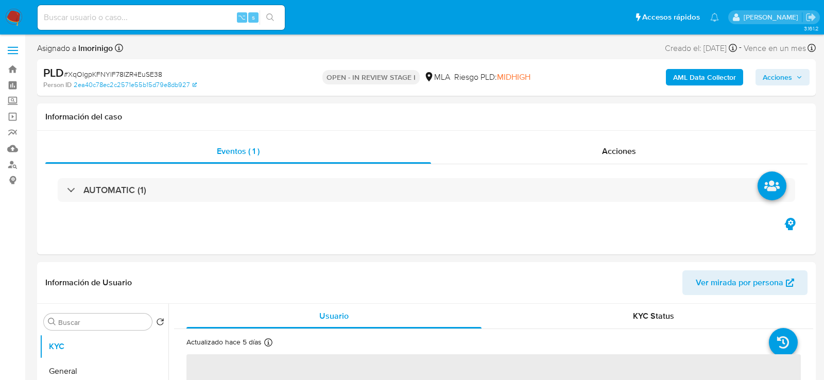
select select "10"
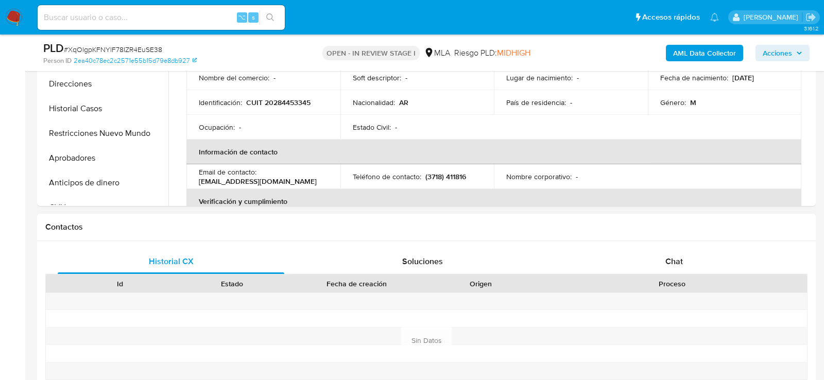
scroll to position [368, 0]
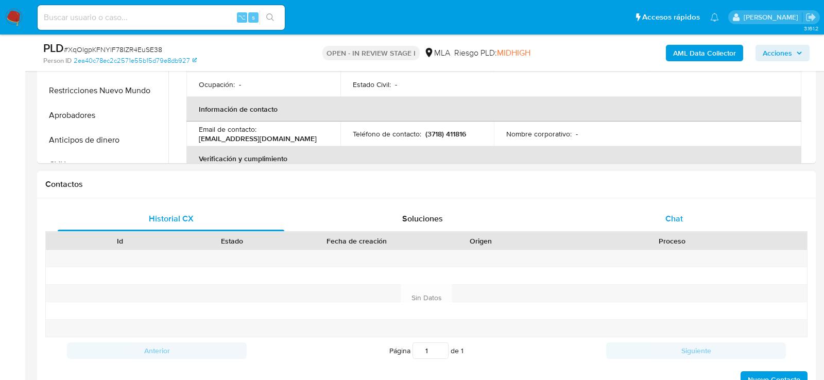
click at [690, 225] on div "Chat" at bounding box center [674, 219] width 227 height 25
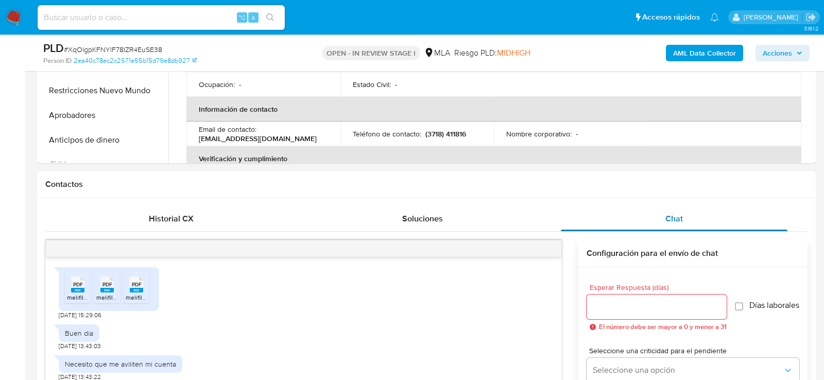
scroll to position [1112, 0]
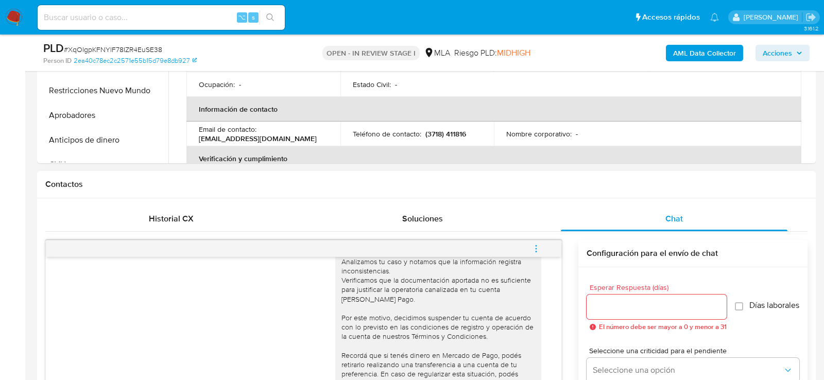
click at [538, 253] on span "menu-action" at bounding box center [536, 248] width 9 height 25
click at [479, 224] on li "Cerrar conversación" at bounding box center [467, 227] width 106 height 19
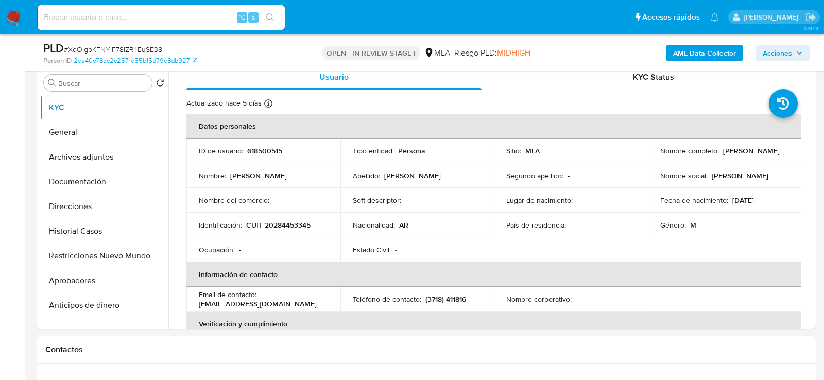
scroll to position [201, 0]
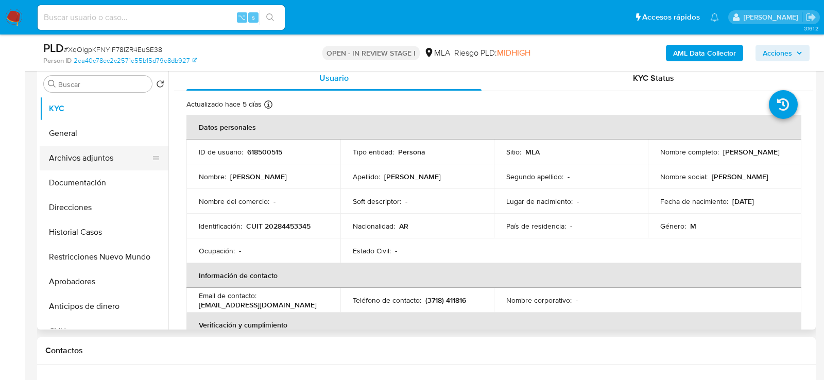
click at [72, 164] on button "Archivos adjuntos" at bounding box center [100, 158] width 121 height 25
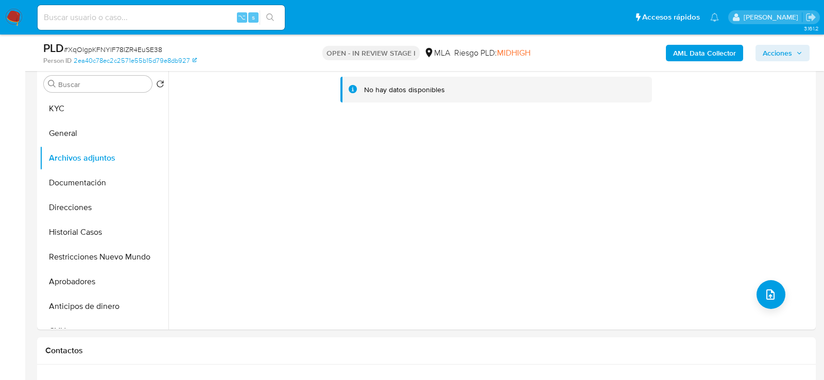
click at [677, 55] on b "AML Data Collector" at bounding box center [704, 53] width 63 height 16
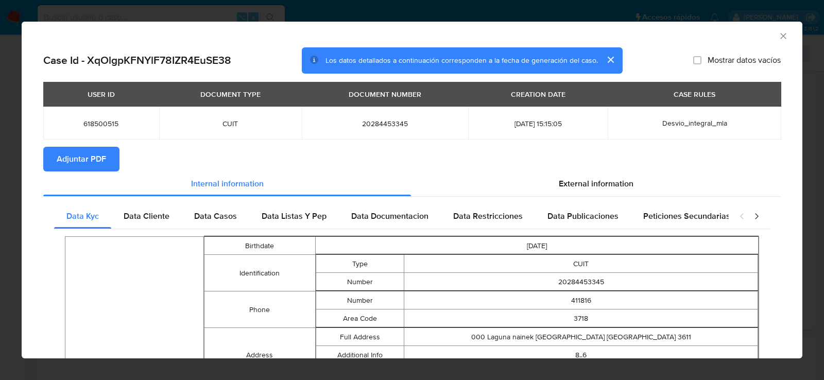
click at [109, 165] on button "Adjuntar PDF" at bounding box center [81, 159] width 76 height 25
click at [785, 33] on icon "Cerrar ventana" at bounding box center [783, 36] width 10 height 10
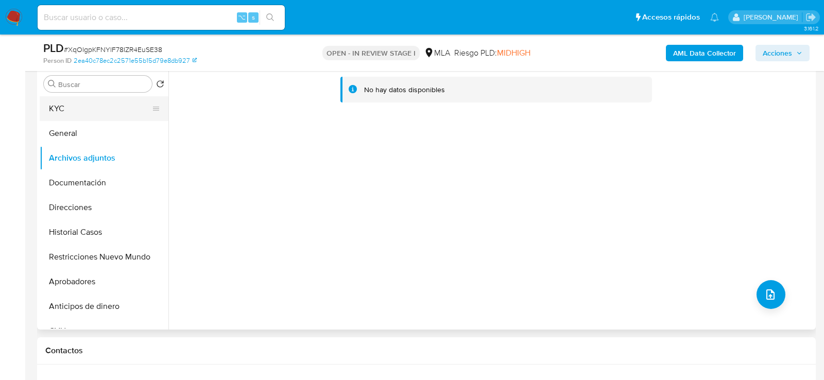
click at [49, 107] on button "KYC" at bounding box center [100, 108] width 121 height 25
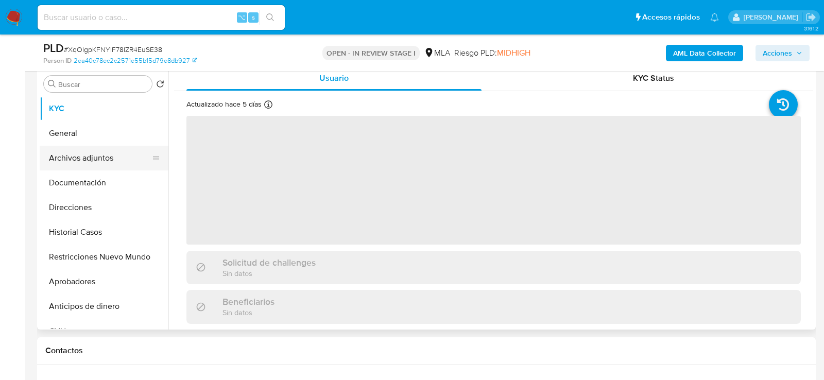
click at [67, 159] on button "Archivos adjuntos" at bounding box center [100, 158] width 121 height 25
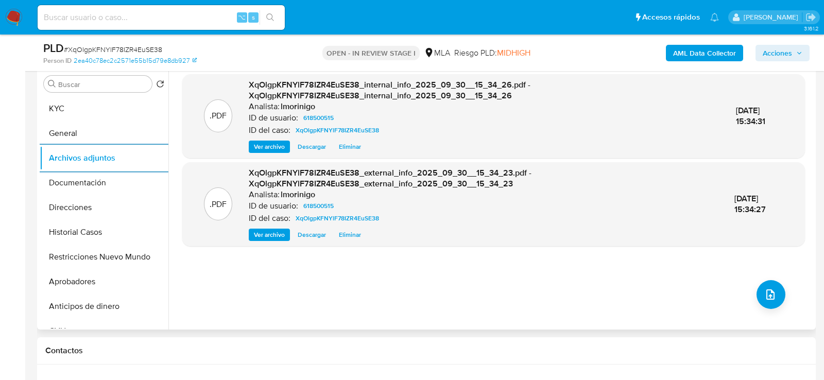
scroll to position [188, 0]
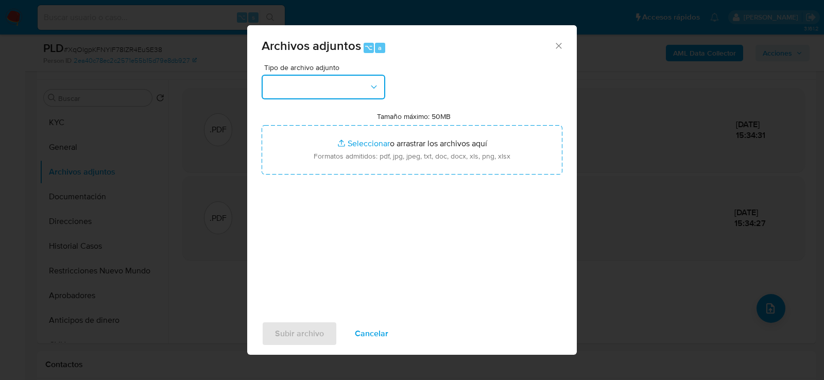
click at [360, 88] on button "button" at bounding box center [324, 87] width 124 height 25
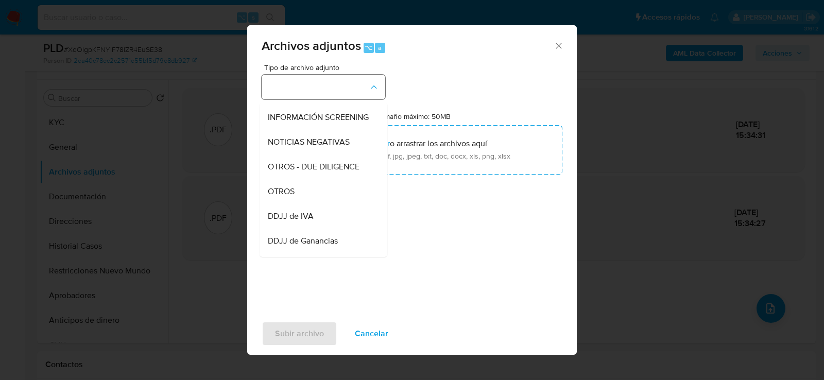
scroll to position [125, 0]
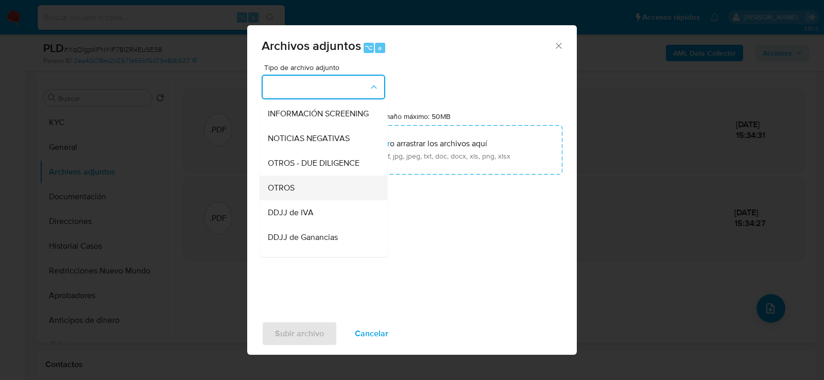
click at [346, 183] on div "OTROS" at bounding box center [320, 187] width 105 height 25
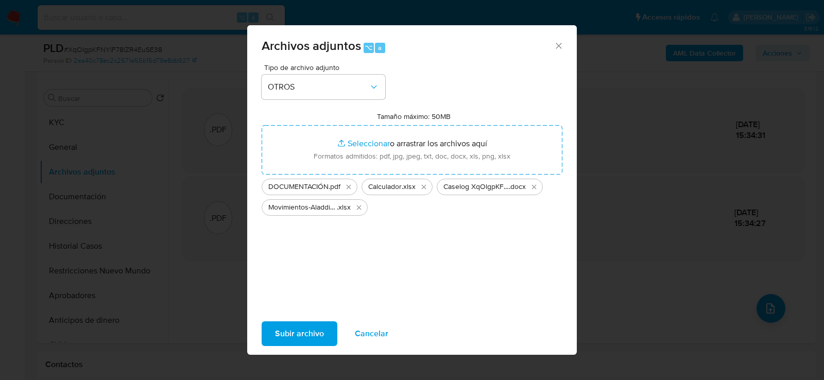
click at [297, 332] on span "Subir archivo" at bounding box center [299, 333] width 49 height 23
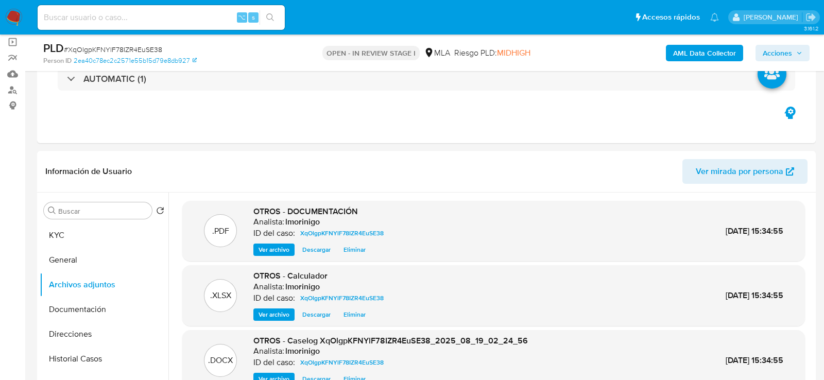
scroll to position [30, 0]
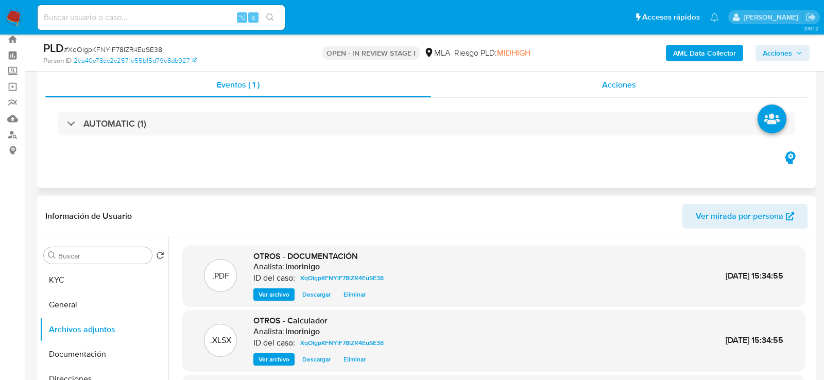
click at [637, 86] on div "Acciones" at bounding box center [619, 85] width 377 height 25
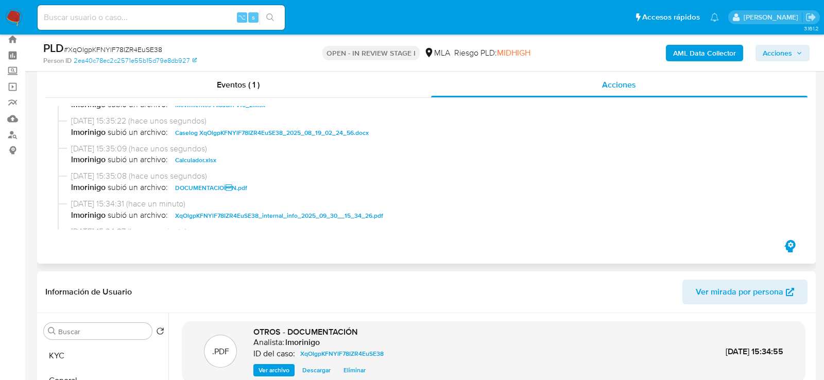
scroll to position [0, 0]
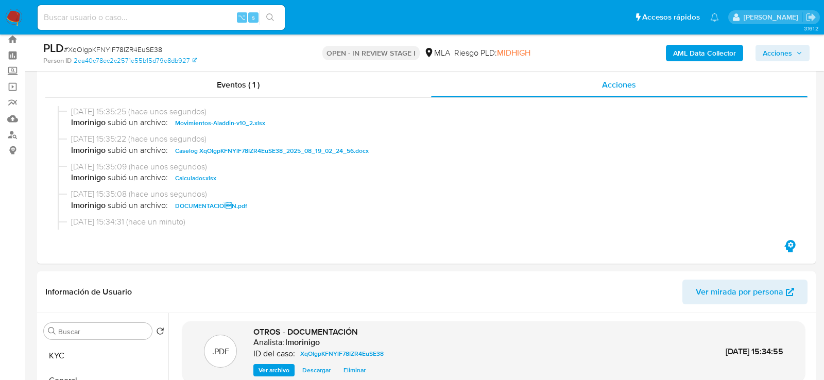
click at [786, 60] on span "Acciones" at bounding box center [777, 53] width 29 height 16
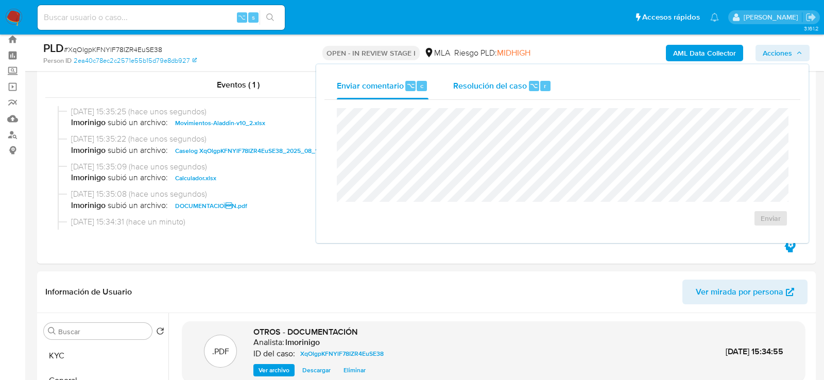
click at [515, 87] on span "Resolución del caso" at bounding box center [490, 85] width 74 height 12
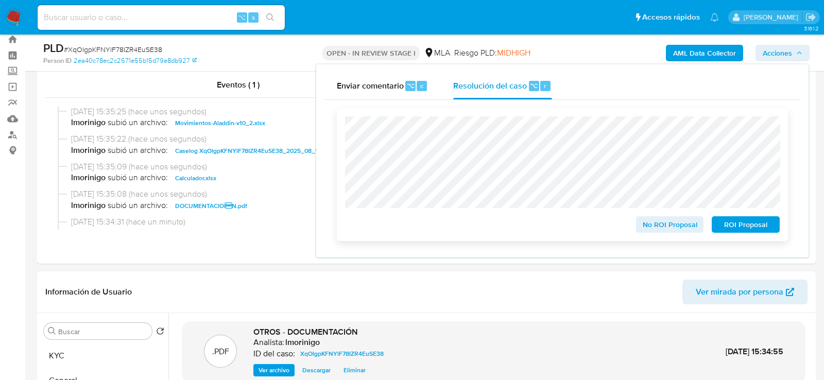
click at [747, 230] on span "ROI Proposal" at bounding box center [746, 224] width 54 height 14
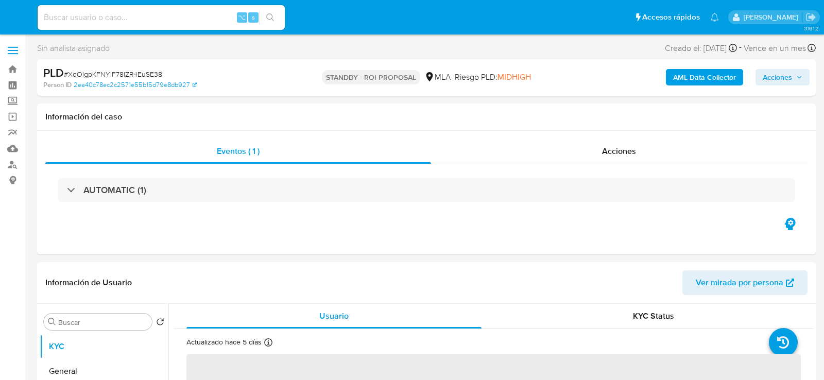
select select "10"
click at [156, 16] on input at bounding box center [161, 17] width 247 height 13
paste input "dcux8J5TIqDiHDys5I5pHrVH"
type input "dcux8J5TIqDiHDys5I5pHrVH"
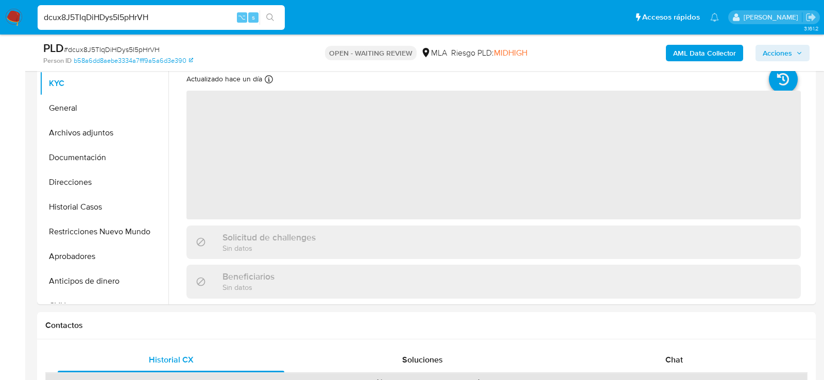
scroll to position [385, 0]
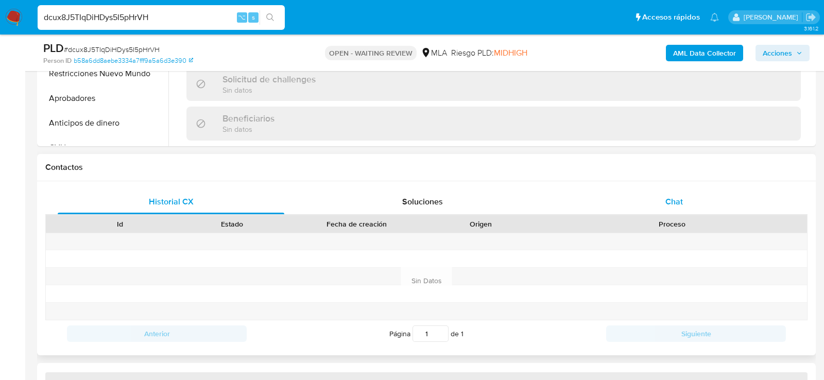
select select "10"
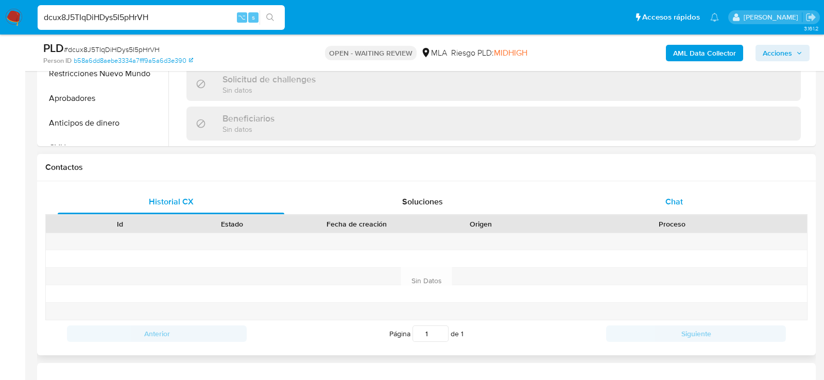
click at [667, 210] on div "Chat" at bounding box center [674, 202] width 227 height 25
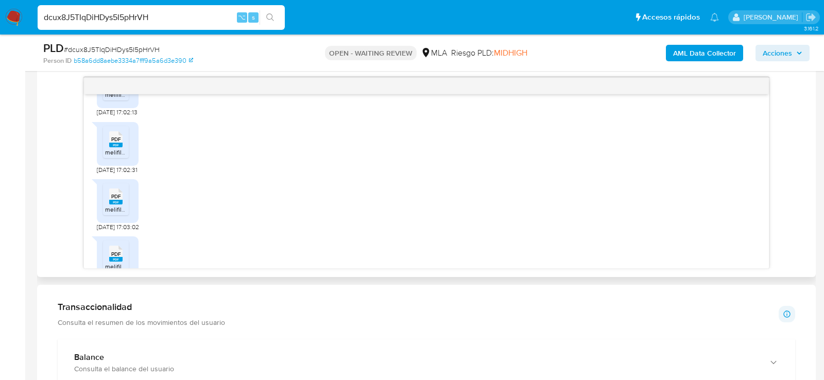
scroll to position [705, 0]
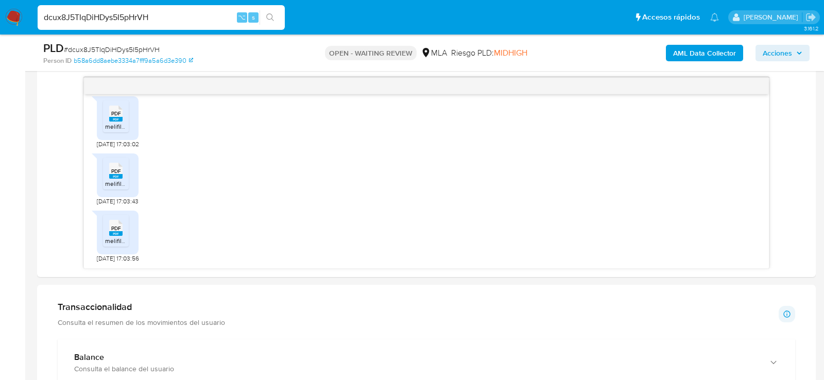
click at [118, 46] on span "# dcux8J5TIqDiHDys5I5pHrVH" at bounding box center [112, 49] width 96 height 10
copy span "dcux8J5TIqDiHDys5I5pHrVH"
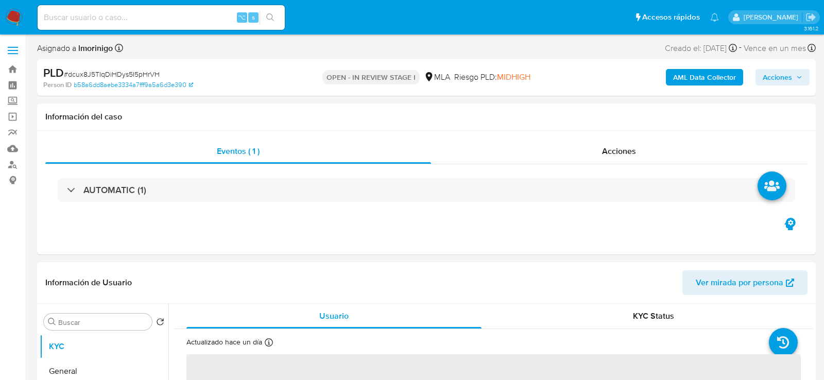
select select "10"
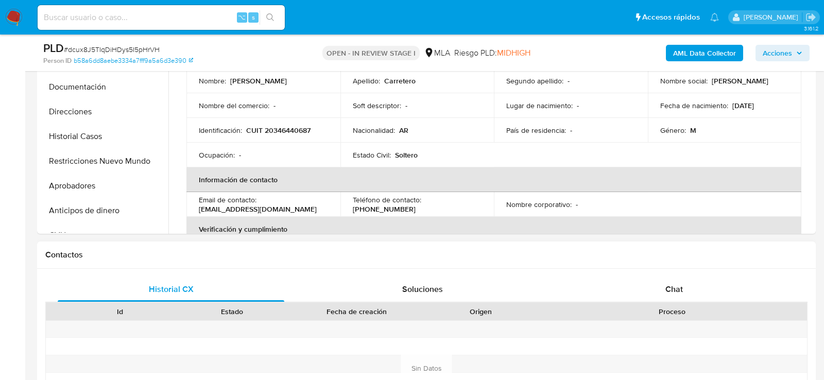
scroll to position [339, 0]
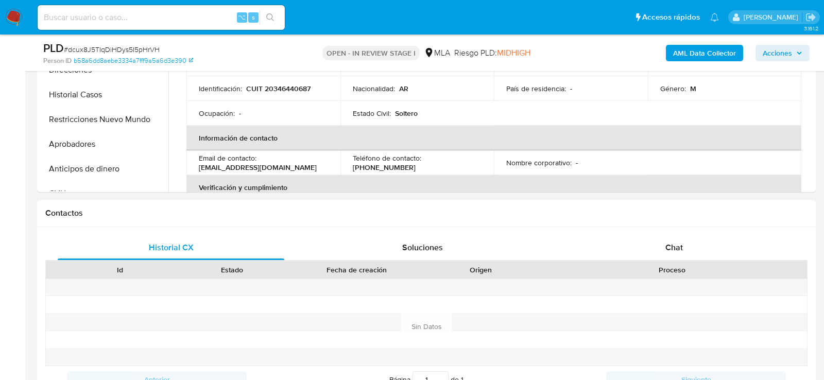
click at [660, 261] on div "Proceso" at bounding box center [672, 270] width 270 height 18
click at [647, 241] on div "Chat" at bounding box center [674, 247] width 227 height 25
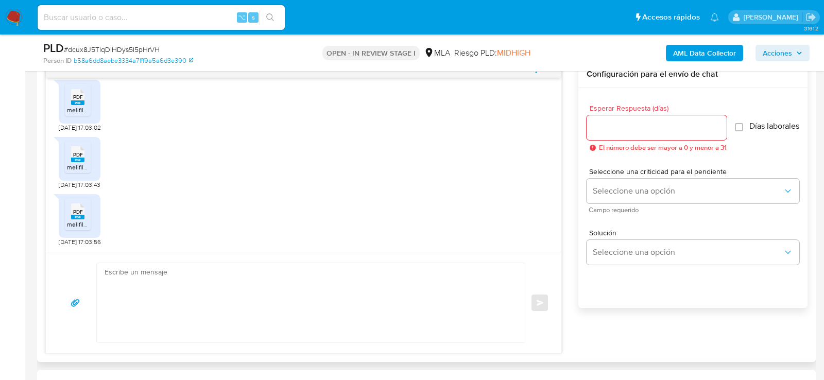
scroll to position [588, 0]
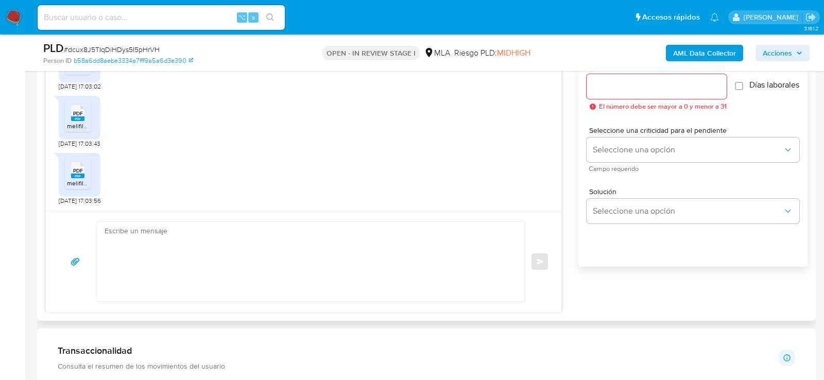
click at [304, 248] on textarea at bounding box center [308, 261] width 407 height 79
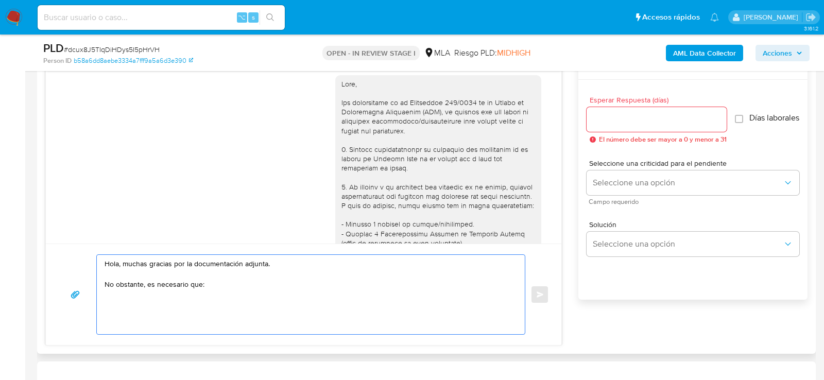
scroll to position [6, 0]
click at [241, 281] on textarea "Hola, muchas gracias por la documentación adjunta. No obstante, es necesario qu…" at bounding box center [308, 294] width 407 height 79
click at [224, 279] on textarea "Hola, muchas gracias por la documentación adjunta. No obstante, es necesario qu…" at bounding box center [308, 294] width 407 height 79
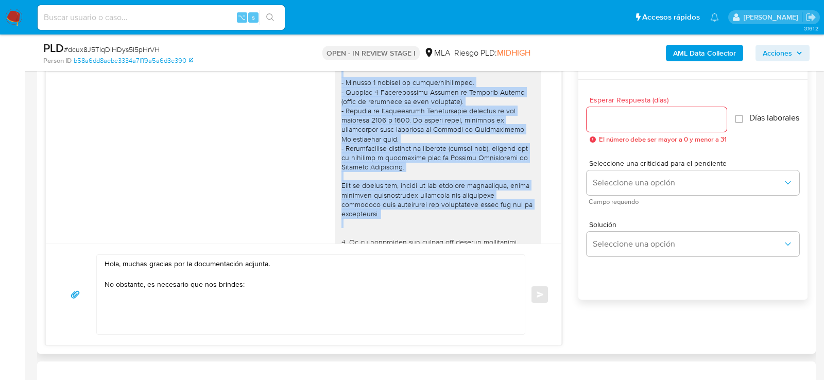
scroll to position [150, 0]
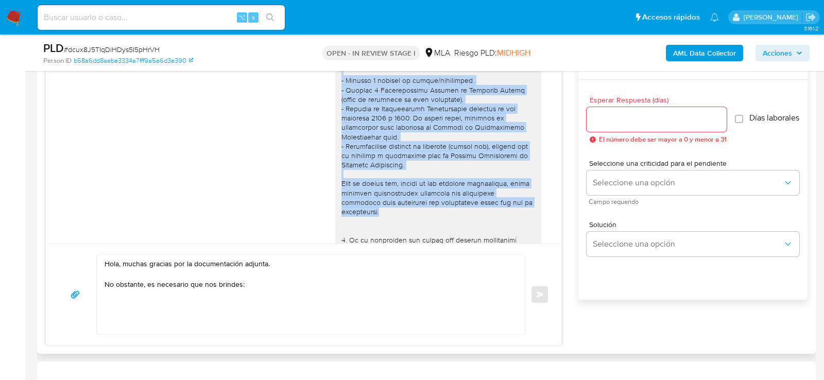
drag, startPoint x: 484, startPoint y: 111, endPoint x: 495, endPoint y: 218, distance: 107.2
click at [495, 219] on div at bounding box center [439, 203] width 194 height 534
copy div "os envíes la siguiente información/documentación para seguir usando tu cuenta c…"
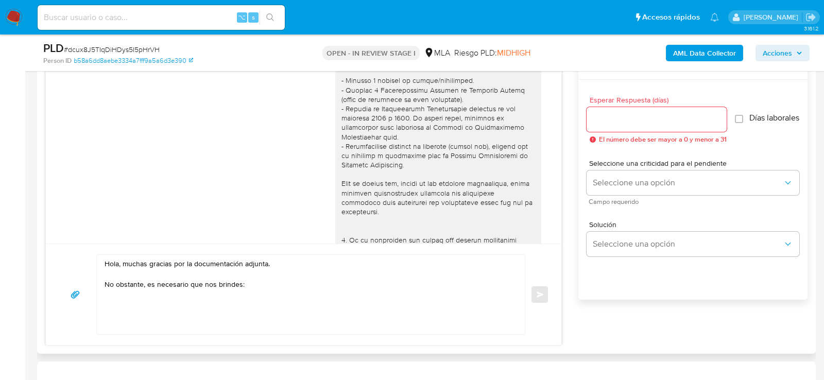
click at [231, 280] on textarea "Hola, muchas gracias por la documentación adjunta. No obstante, es necesario qu…" at bounding box center [308, 294] width 407 height 79
paste textarea "os envíes la siguiente información/documentación para seguir usando tu cuenta c…"
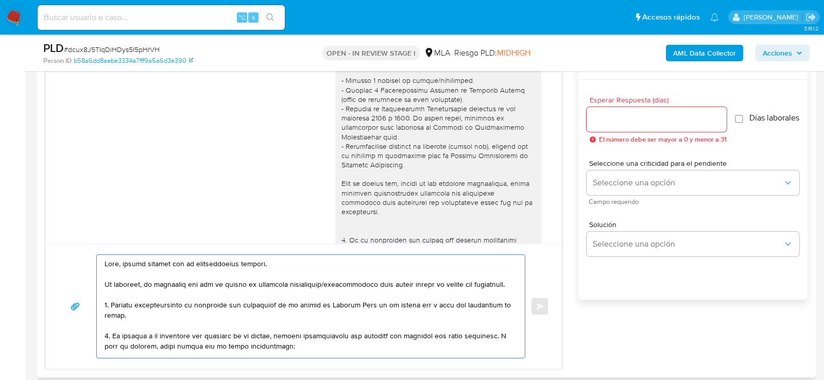
scroll to position [553, 0]
click at [220, 287] on textarea at bounding box center [308, 308] width 407 height 103
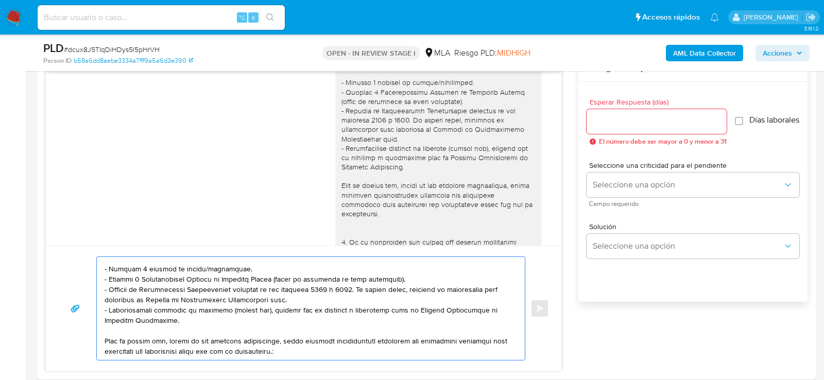
scroll to position [141, 0]
click at [244, 338] on textarea at bounding box center [308, 308] width 407 height 103
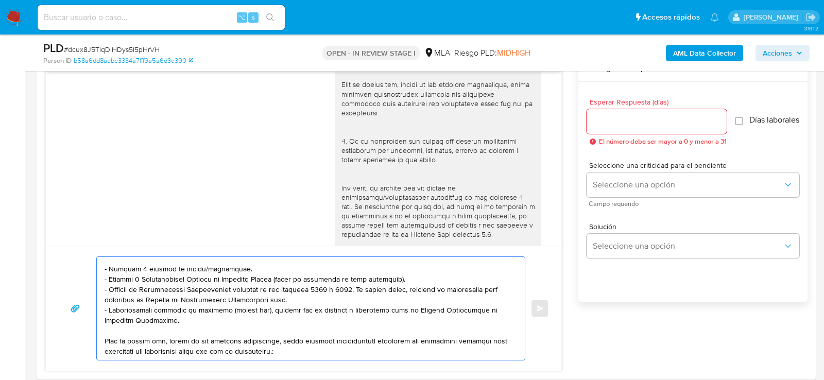
scroll to position [257, 0]
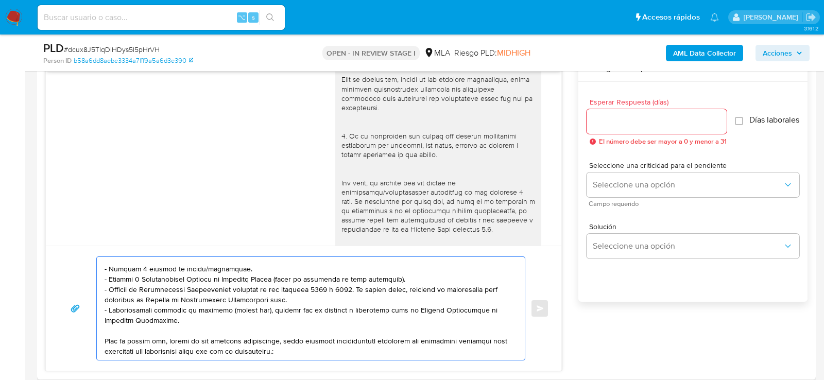
paste textarea "3. Proporciona el vínculo con las siguientes contrapartes con las que operaste,…"
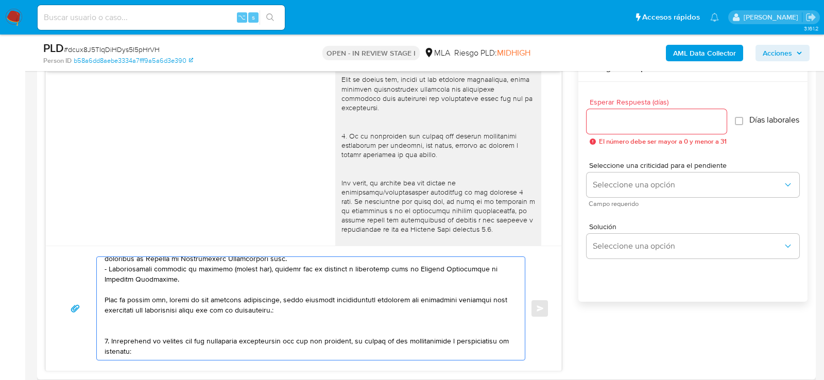
scroll to position [161, 0]
paste textarea "JM ARTESANAL SRL"
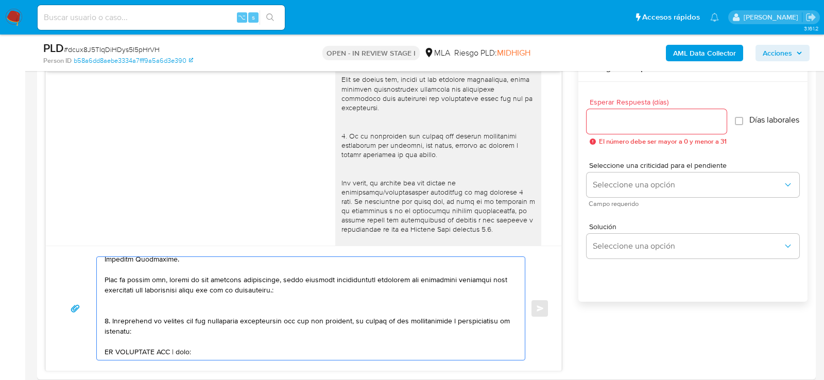
paste textarea "30710952279"
paste textarea "COLCOR SA"
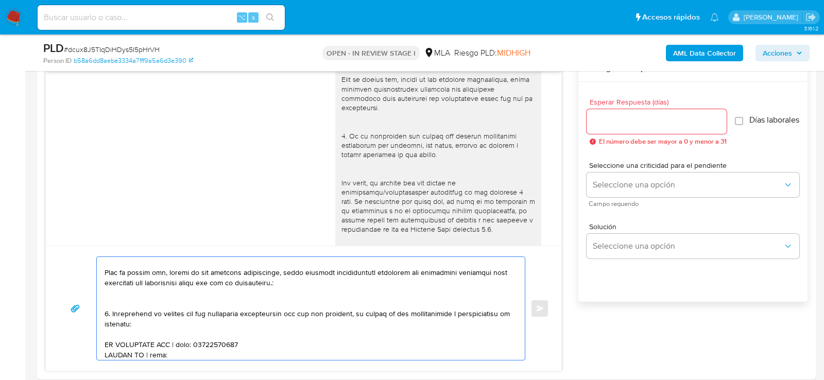
paste textarea "30711631468"
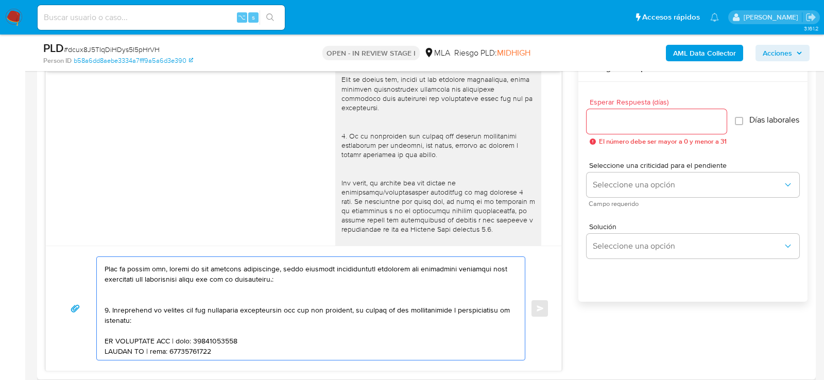
paste textarea "30592717340 name: M Benz Plan 685 120 107793 || alias:"
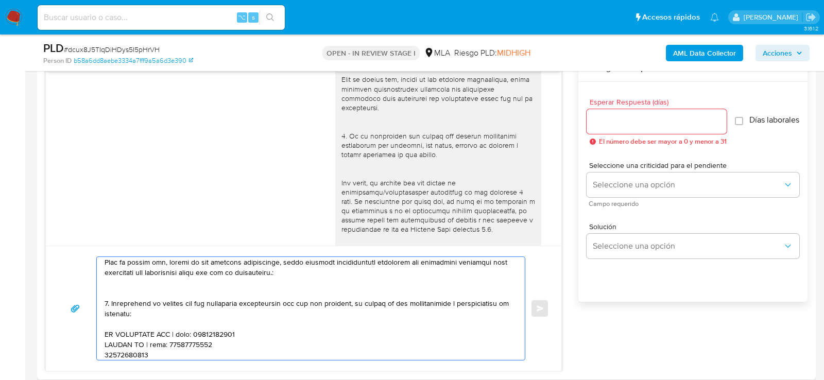
scroll to position [189, 0]
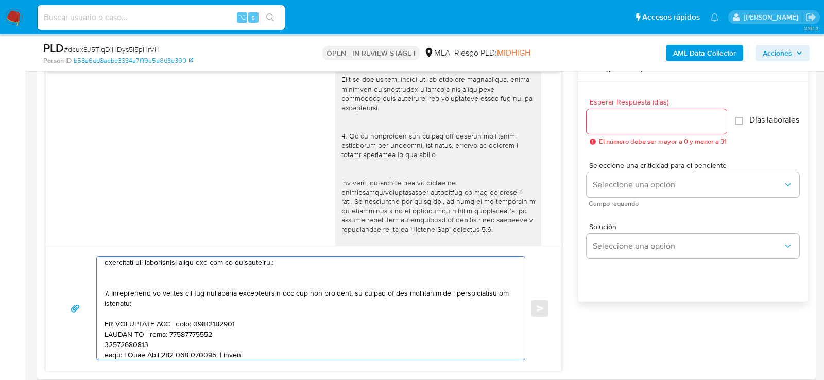
click at [139, 339] on textarea at bounding box center [308, 308] width 407 height 103
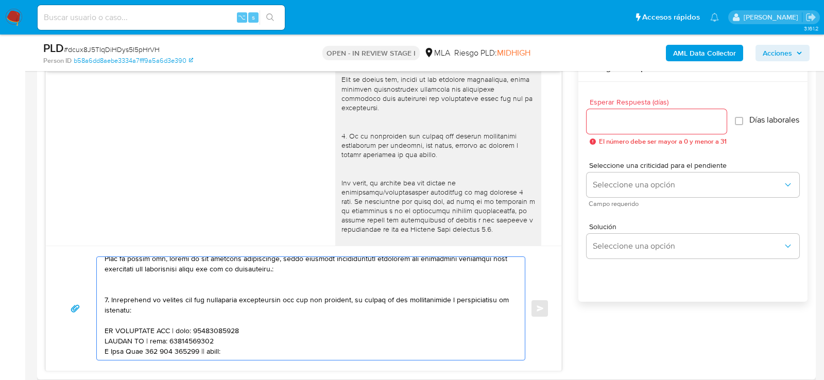
click at [210, 344] on textarea at bounding box center [308, 308] width 407 height 103
paste textarea "30592717340"
click at [303, 347] on textarea at bounding box center [308, 308] width 407 height 103
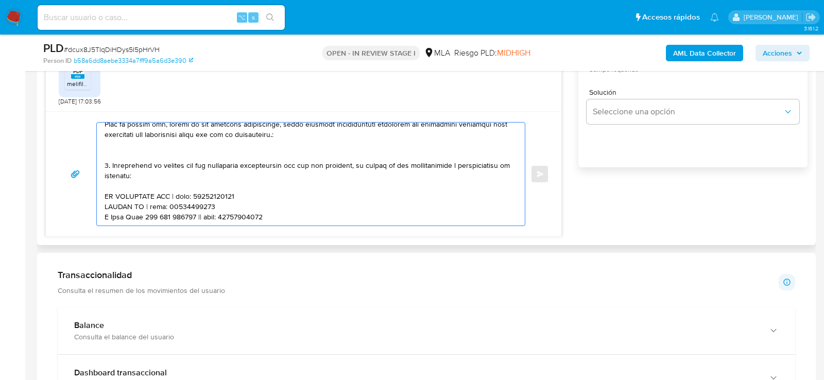
scroll to position [202, 0]
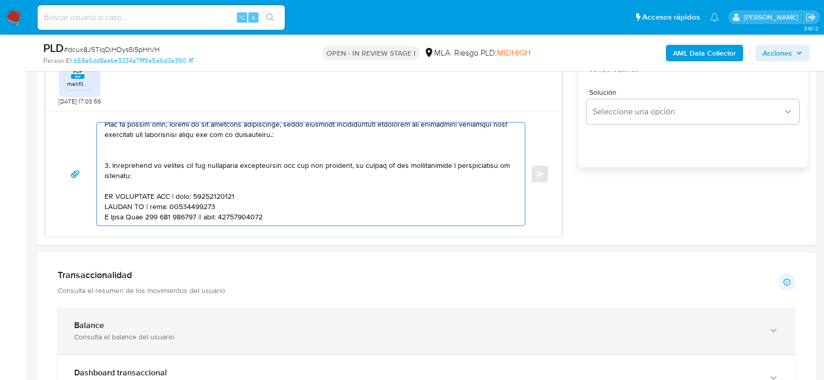
paste textarea "Es importante que sepas que, en caso de no responder a lo solicitado o si lo pr…"
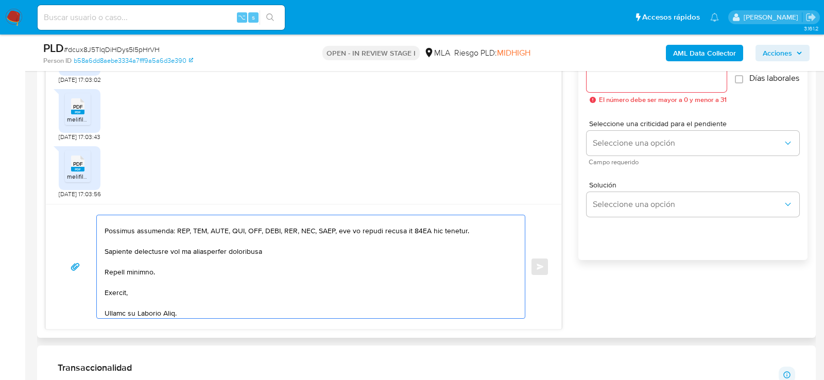
scroll to position [594, 0]
type textarea "Hola, muchas gracias por la documentación adjunta. No obstante, es necesario qu…"
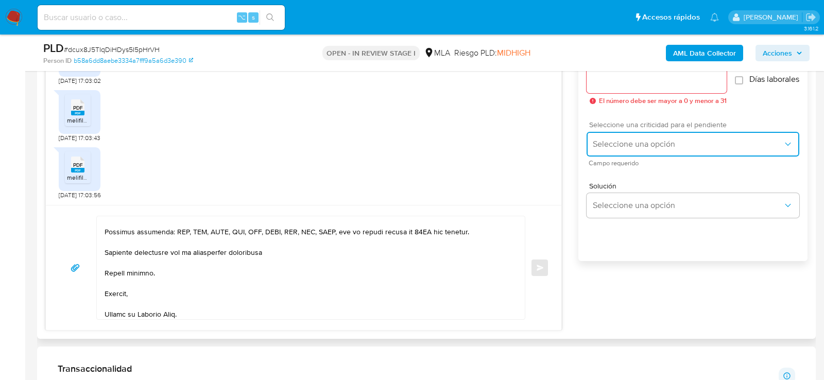
click at [637, 144] on button "Seleccione una opción" at bounding box center [693, 144] width 213 height 25
click at [637, 174] on div "HIGH" at bounding box center [691, 166] width 196 height 21
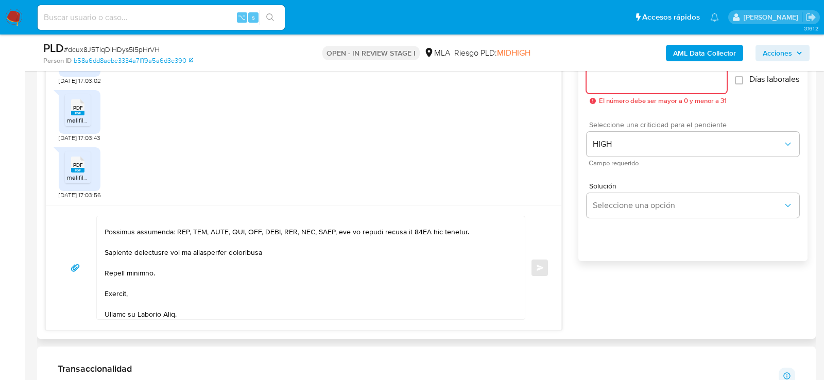
click at [622, 77] on input "Esperar Respuesta (días)" at bounding box center [657, 80] width 140 height 13
type input "1"
click at [542, 265] on span "Enviar" at bounding box center [540, 268] width 7 height 6
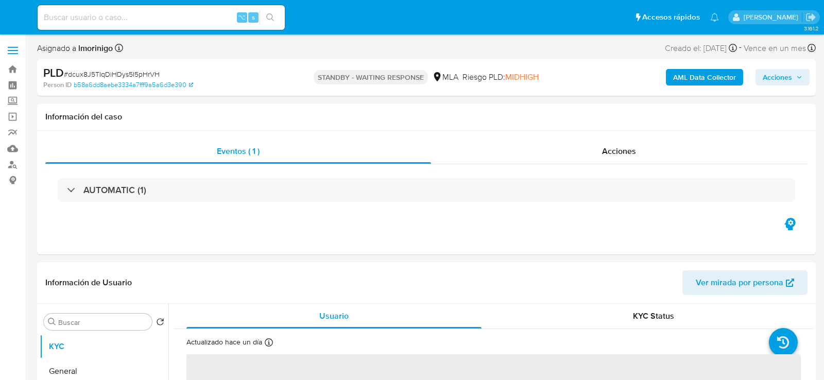
select select "10"
click at [155, 14] on input at bounding box center [161, 17] width 247 height 13
paste input "gOSOXxHF0sX2ZOh2TMwsSUFr"
type input "gOSOXxHF0sX2ZOh2TMwsSUFr"
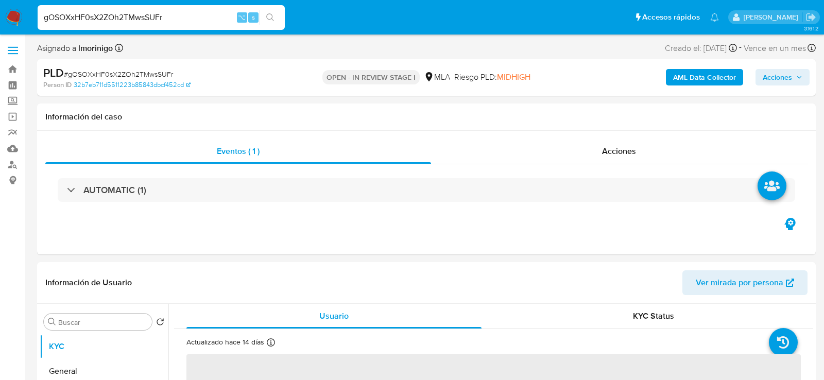
select select "10"
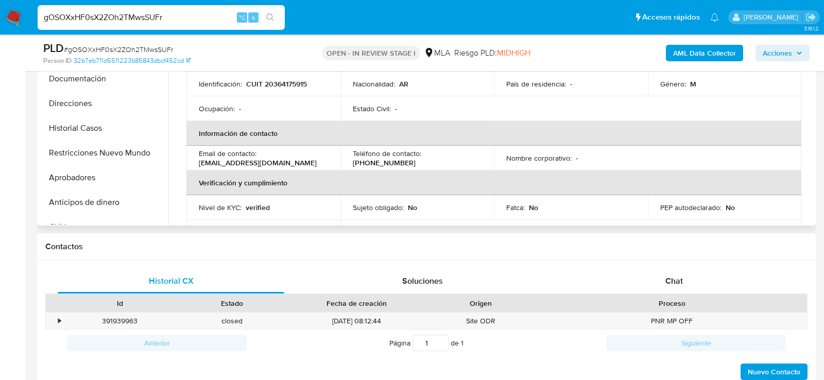
scroll to position [330, 0]
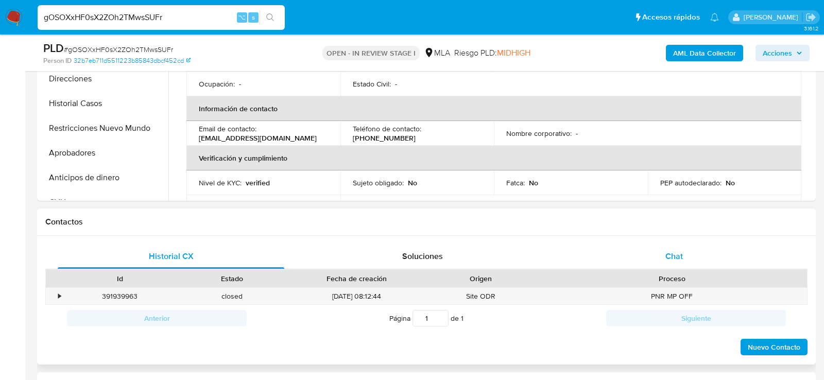
click at [628, 253] on div "Chat" at bounding box center [674, 256] width 227 height 25
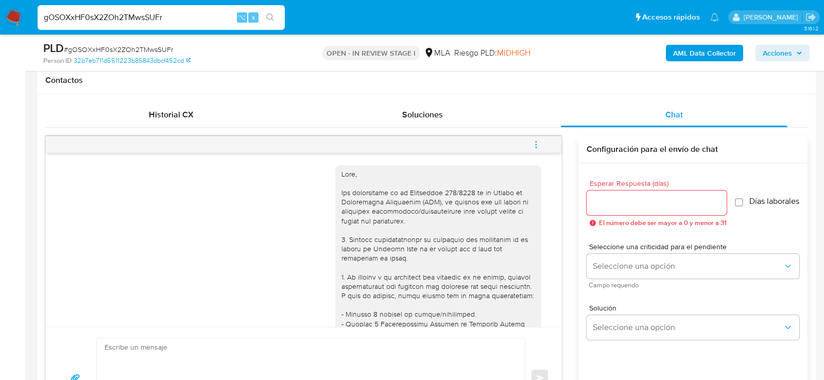
scroll to position [464, 0]
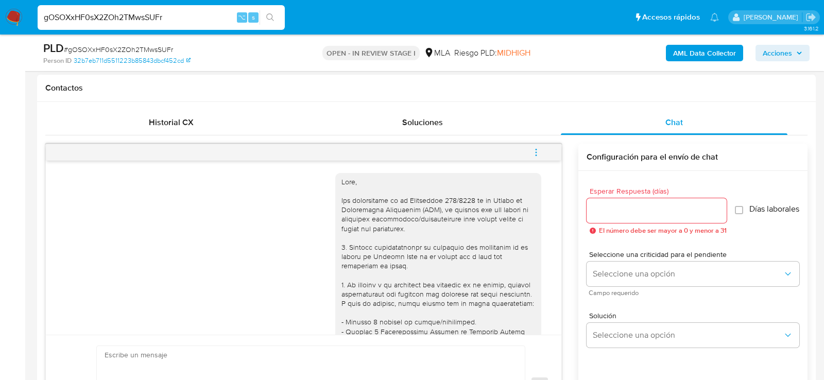
click at [539, 148] on icon "menu-action" at bounding box center [536, 152] width 9 height 9
click at [479, 130] on li "Cerrar conversación" at bounding box center [467, 131] width 106 height 19
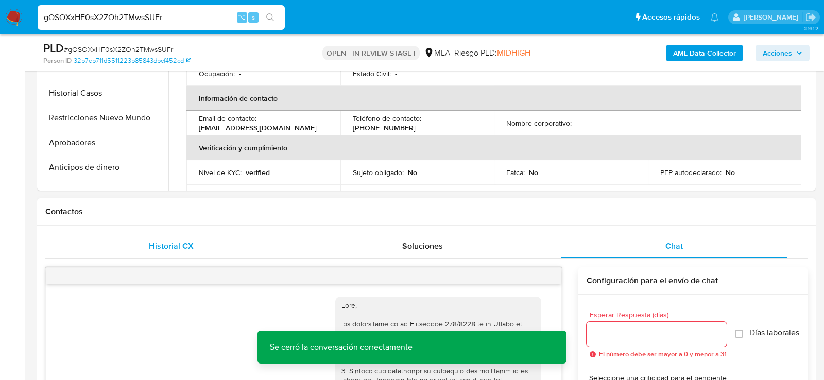
scroll to position [300, 0]
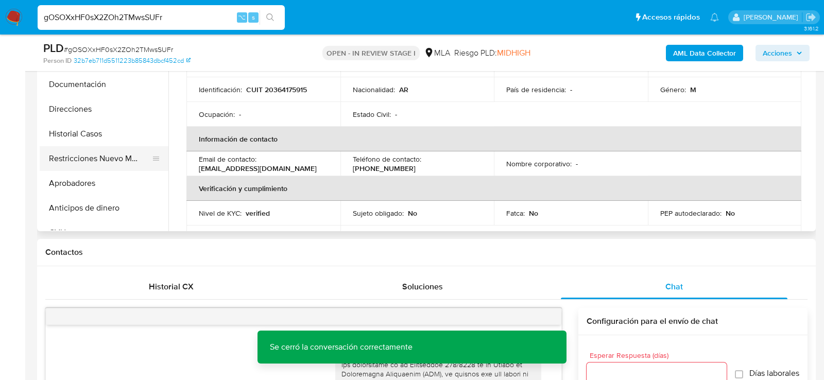
click at [111, 158] on button "Restricciones Nuevo Mundo" at bounding box center [100, 158] width 121 height 25
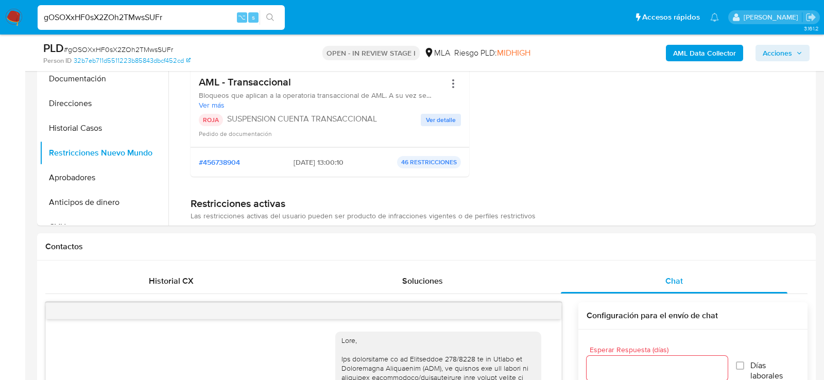
scroll to position [371, 0]
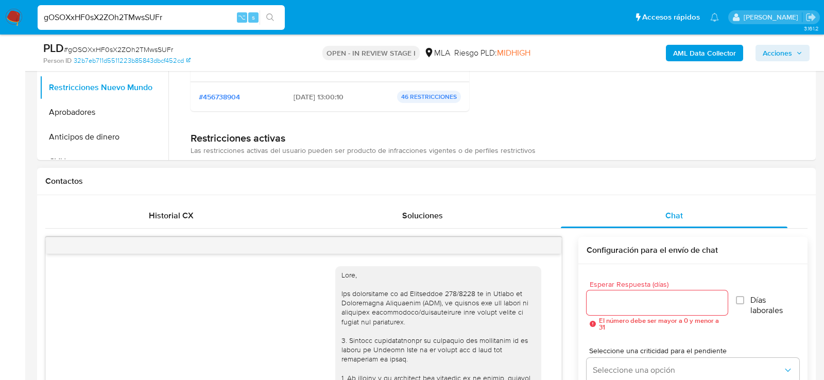
click at [124, 237] on div at bounding box center [304, 245] width 516 height 16
click at [133, 216] on div "Historial CX" at bounding box center [171, 215] width 227 height 25
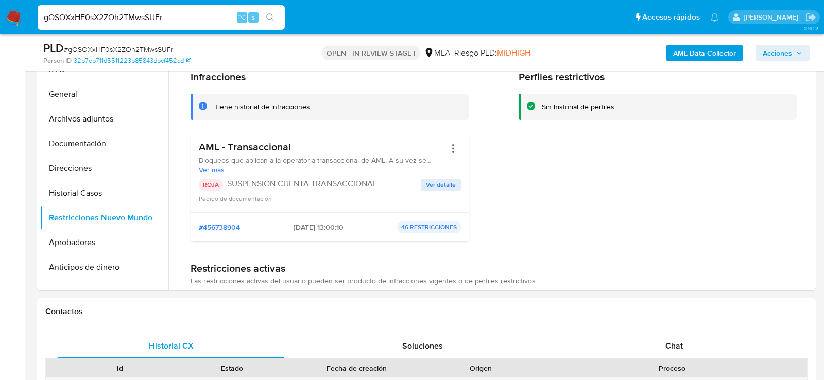
scroll to position [222, 0]
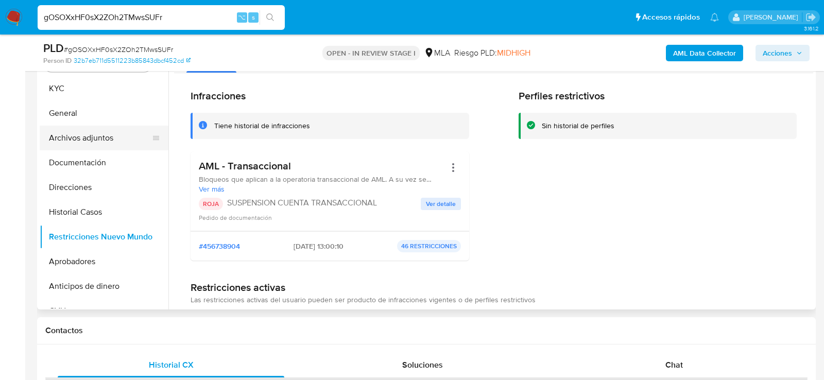
click at [105, 138] on button "Archivos adjuntos" at bounding box center [100, 138] width 121 height 25
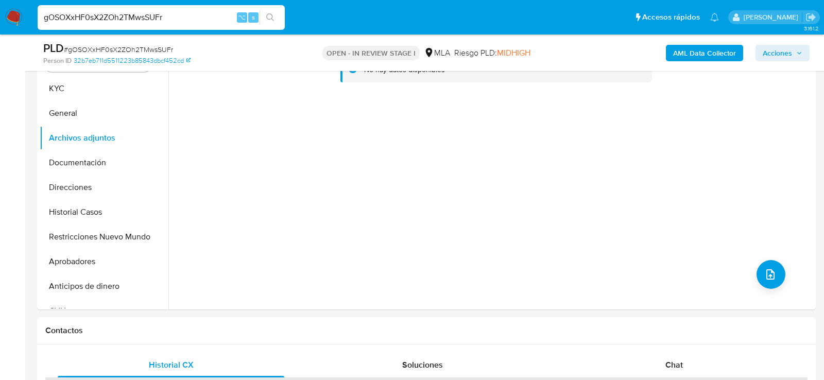
click at [684, 55] on b "AML Data Collector" at bounding box center [704, 53] width 63 height 16
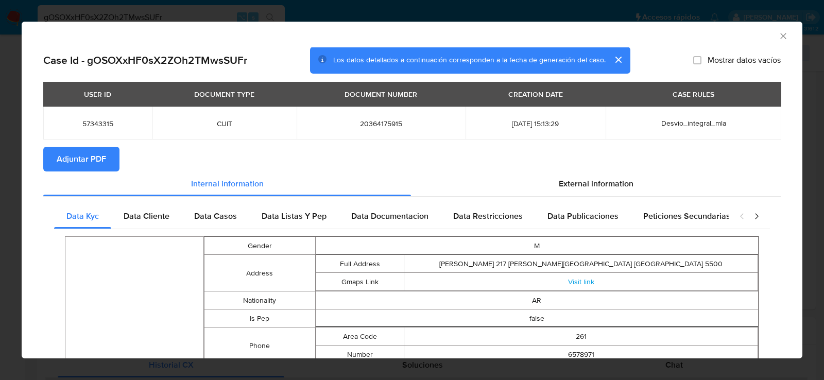
click at [59, 163] on span "Adjuntar PDF" at bounding box center [81, 159] width 49 height 23
click at [784, 38] on icon "Cerrar ventana" at bounding box center [783, 36] width 10 height 10
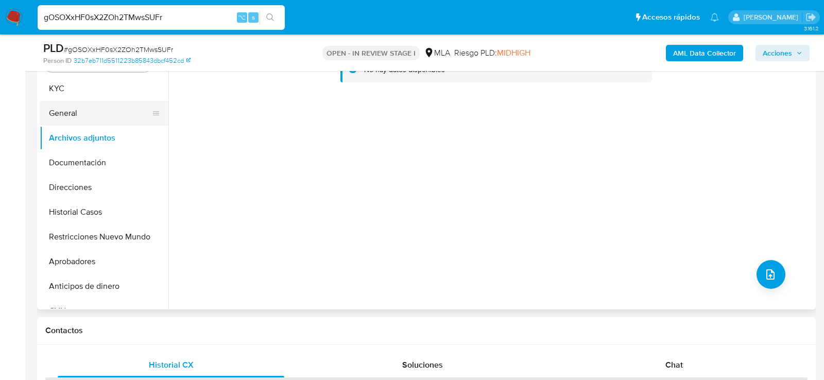
click at [62, 116] on button "General" at bounding box center [100, 113] width 121 height 25
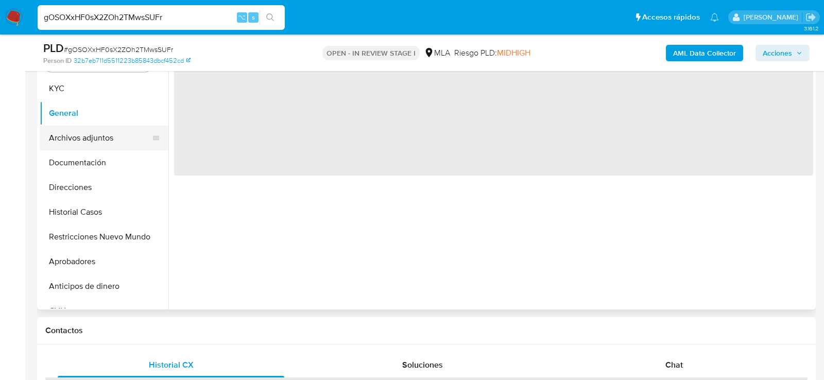
click at [62, 130] on button "Archivos adjuntos" at bounding box center [100, 138] width 121 height 25
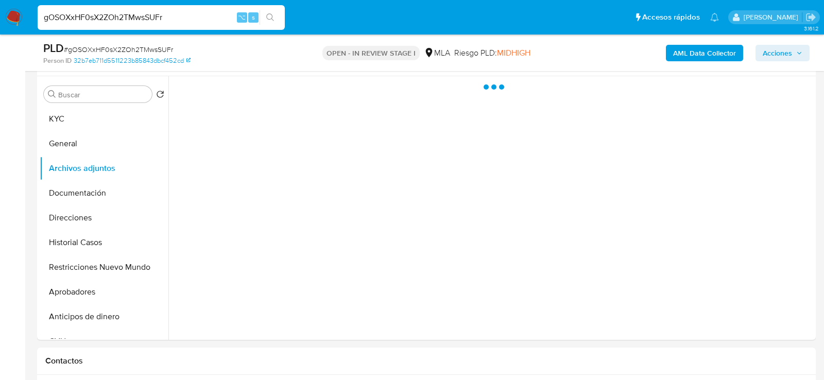
scroll to position [191, 0]
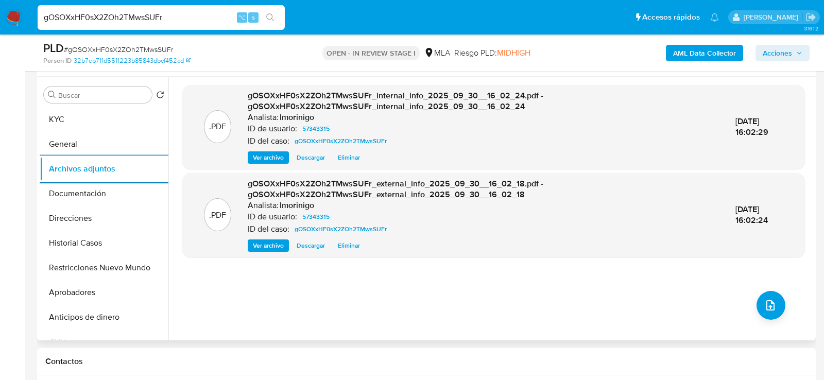
click at [335, 285] on div ".PDF gOSOXxHF0sX2ZOh2TMwsSUFr_internal_info_2025_09_30__16_02_24.pdf - gOSOXxHF…" at bounding box center [493, 208] width 623 height 247
click at [759, 299] on button "upload-file" at bounding box center [771, 305] width 29 height 29
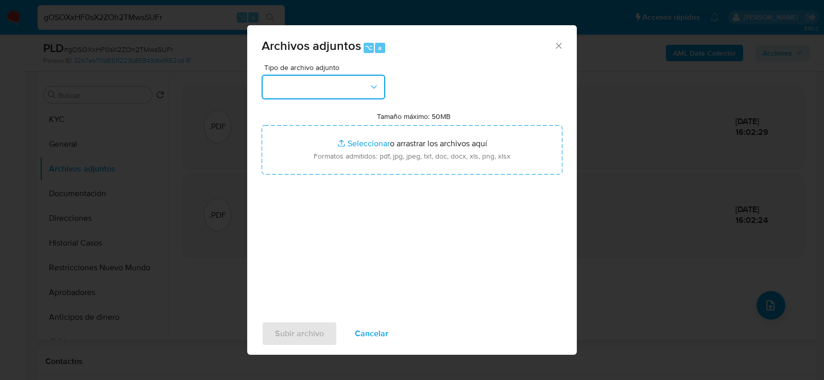
click at [365, 93] on button "button" at bounding box center [324, 87] width 124 height 25
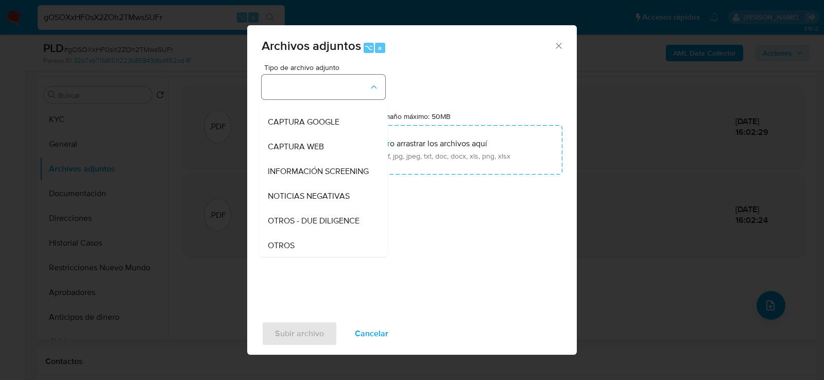
scroll to position [155, 0]
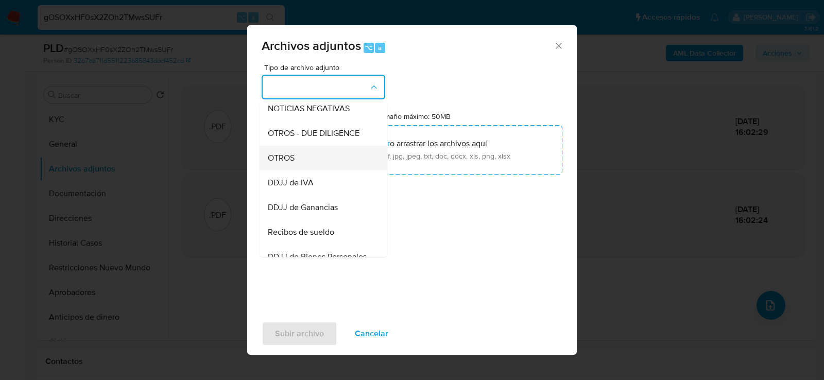
click at [328, 160] on div "OTROS" at bounding box center [320, 157] width 105 height 25
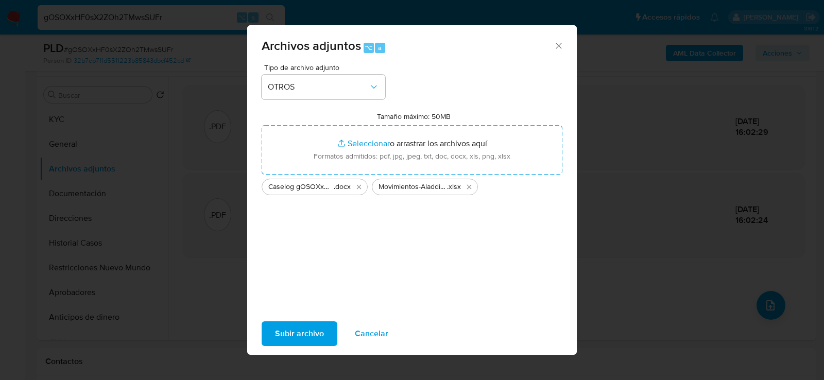
click at [303, 340] on span "Subir archivo" at bounding box center [299, 333] width 49 height 23
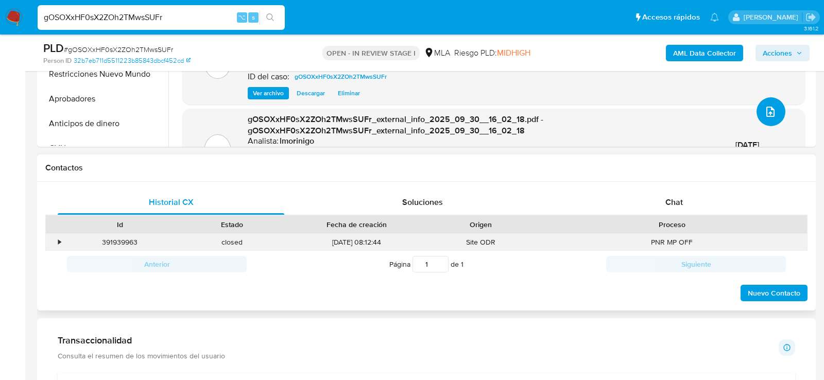
scroll to position [392, 0]
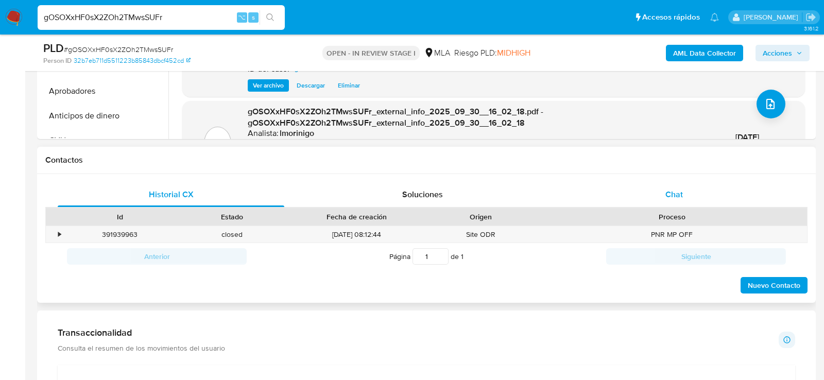
click at [703, 191] on div "Chat" at bounding box center [674, 194] width 227 height 25
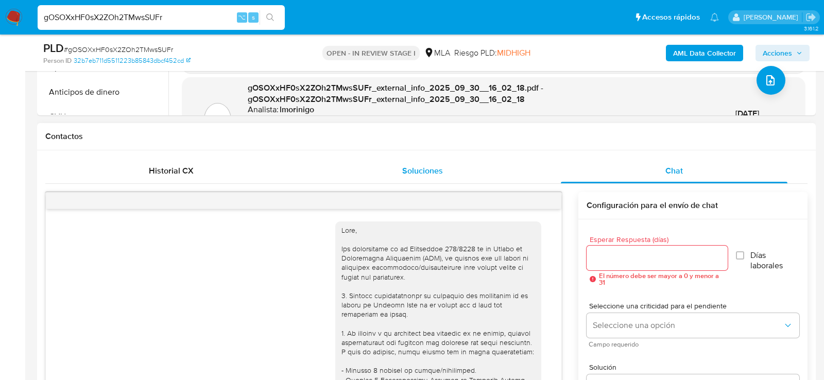
scroll to position [0, 0]
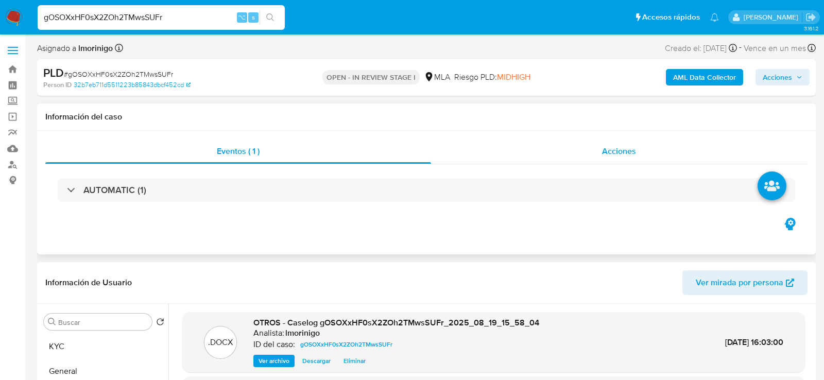
click at [676, 158] on div "Acciones" at bounding box center [619, 151] width 377 height 25
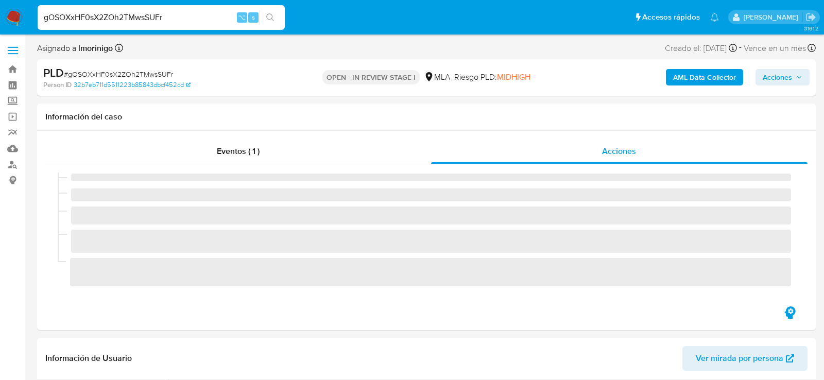
click at [772, 86] on div "AML Data Collector Acciones" at bounding box center [683, 77] width 253 height 24
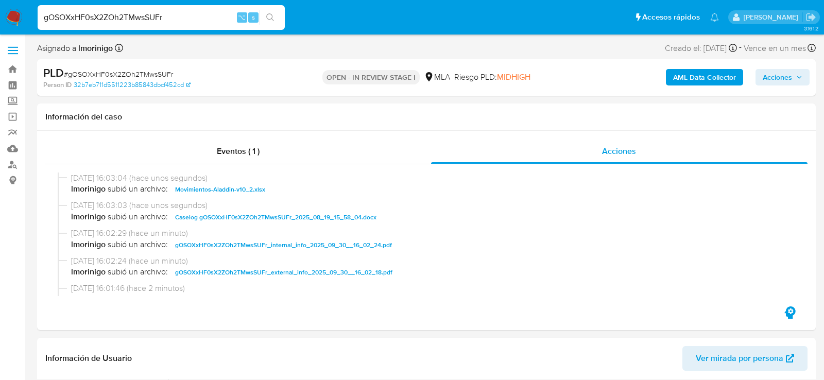
click at [799, 81] on span "Acciones" at bounding box center [783, 77] width 40 height 14
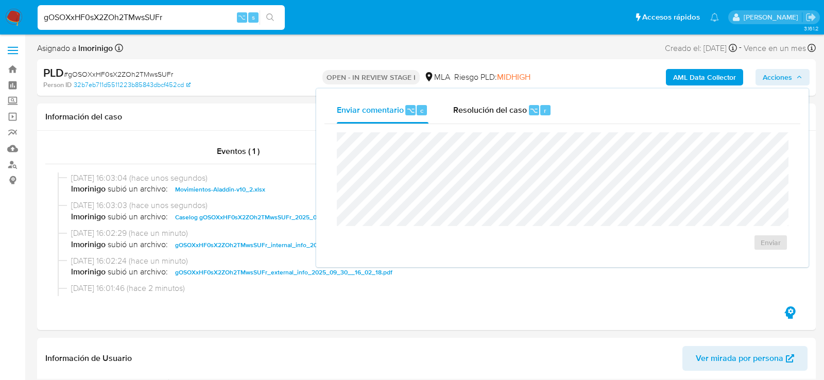
click at [492, 94] on div "Enviar comentario ⌥ c Resolución del caso ⌥ r Enviar" at bounding box center [562, 178] width 492 height 179
drag, startPoint x: 492, startPoint y: 105, endPoint x: 492, endPoint y: 115, distance: 10.3
click at [492, 105] on span "Resolución del caso" at bounding box center [490, 110] width 74 height 12
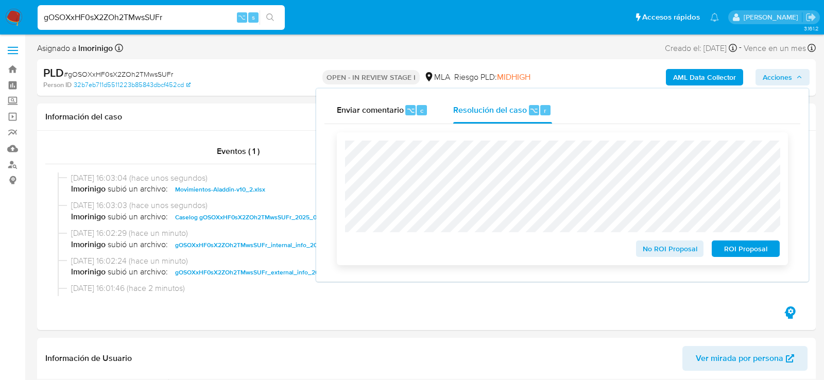
click at [765, 251] on span "ROI Proposal" at bounding box center [746, 249] width 54 height 14
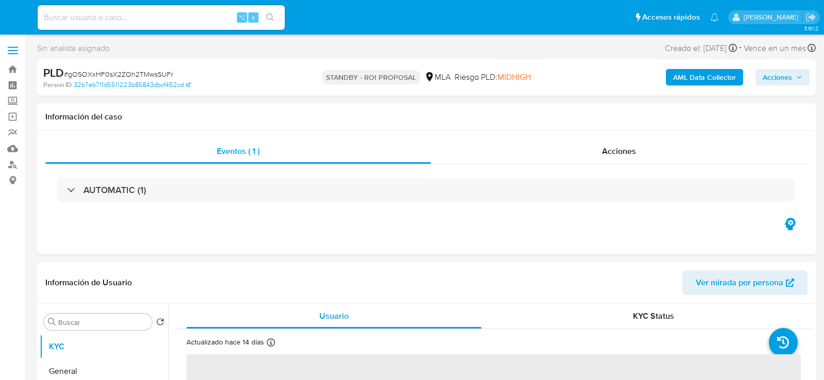
select select "10"
click at [179, 16] on input at bounding box center [161, 17] width 247 height 13
paste input "tpKc3E3AYfKKvRGqzPv6M9C4"
type input "tpKc3E3AYfKKvRGqzPv6M9C4"
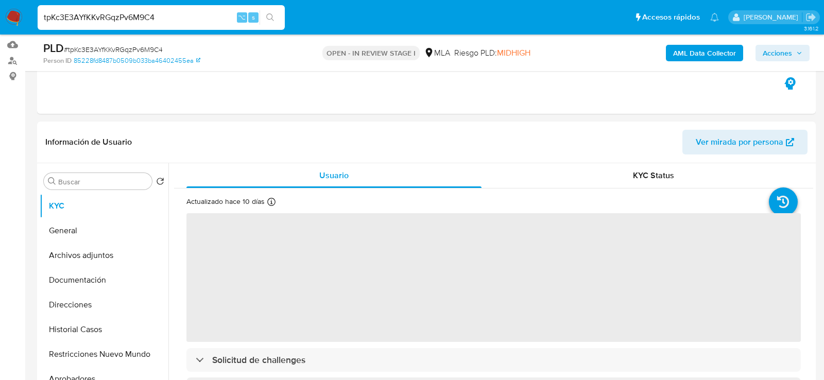
select select "10"
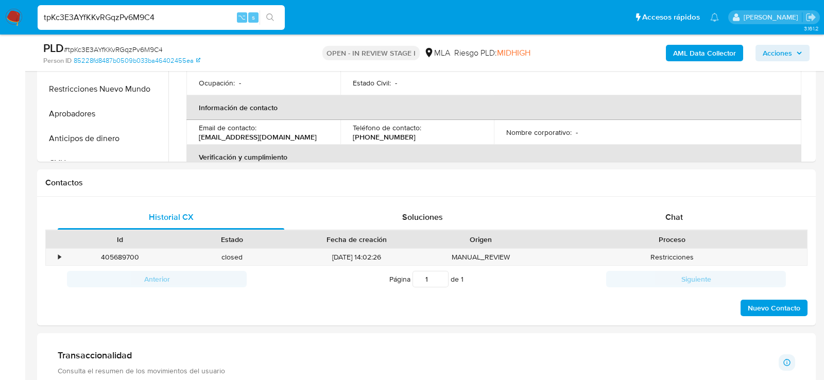
scroll to position [457, 0]
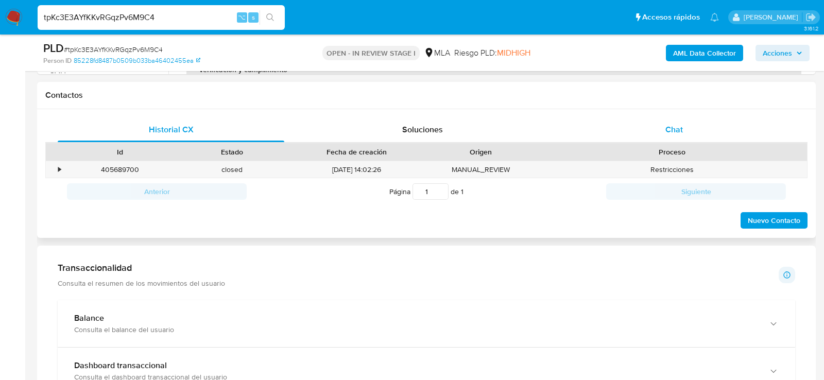
click at [729, 138] on div "Chat" at bounding box center [674, 129] width 227 height 25
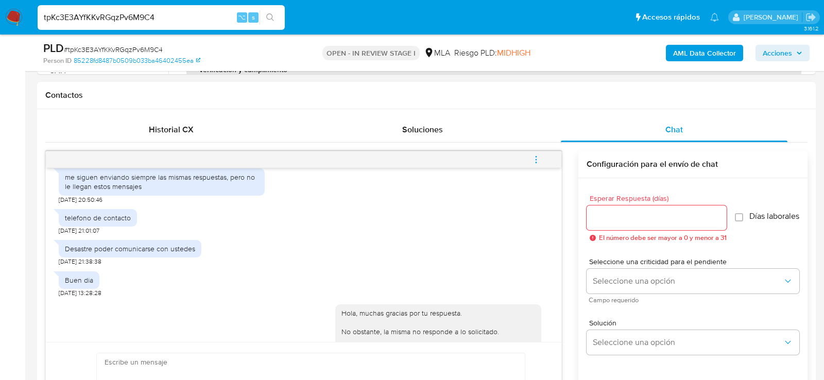
scroll to position [490, 0]
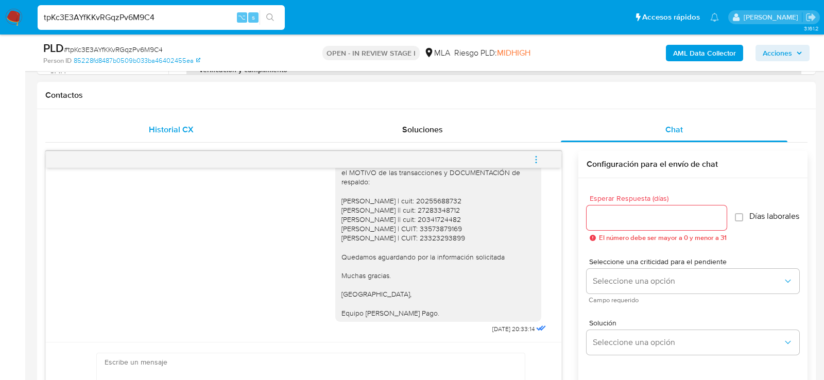
click at [212, 124] on div "Historial CX" at bounding box center [171, 129] width 227 height 25
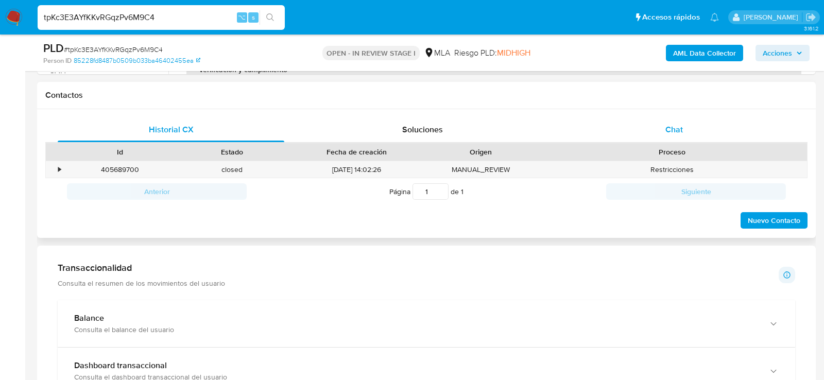
click at [619, 122] on div "Chat" at bounding box center [674, 129] width 227 height 25
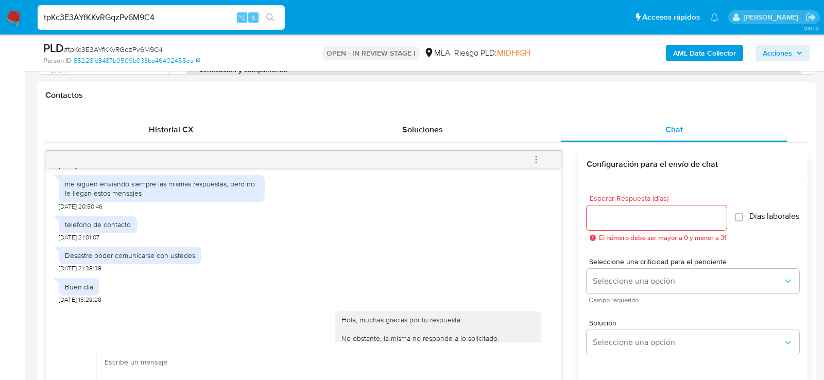
scroll to position [1719, 0]
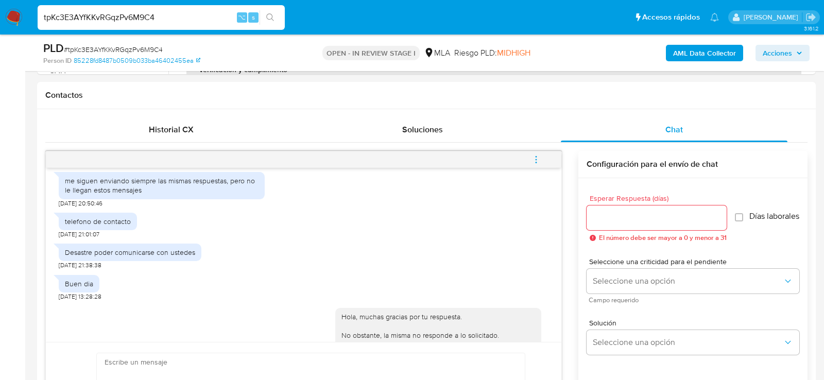
click at [108, 27] on div "tpKc3E3AYfKKvRGqzPv6M9C4 ⌥ s" at bounding box center [161, 17] width 247 height 25
click at [106, 20] on input "tpKc3E3AYfKKvRGqzPv6M9C4" at bounding box center [161, 17] width 247 height 13
paste input "uKrNGVFUt5bMJSmfMv9Gesb5"
type input "uKrNGVFUt5bMJSmfMv9Gesb5"
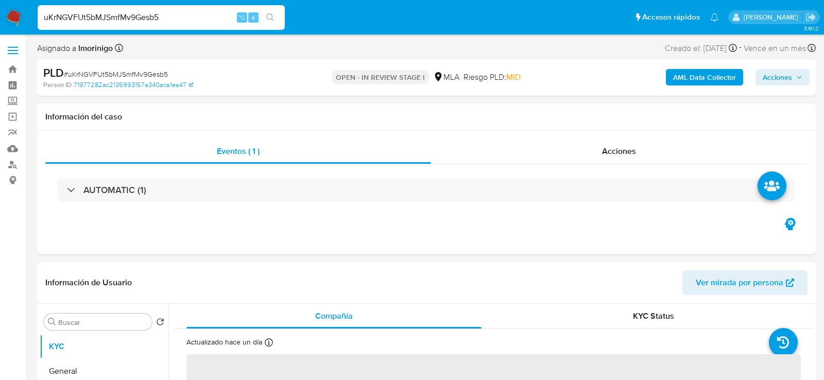
select select "10"
click at [151, 27] on div "uKrNGVFUt5bMJSmfMv9Gesb5 ⌥ s" at bounding box center [161, 17] width 247 height 25
click at [151, 21] on input "uKrNGVFUt5bMJSmfMv9Gesb5" at bounding box center [161, 17] width 247 height 13
paste input "31SujwpOcC7RRLW5pdwXdmAq"
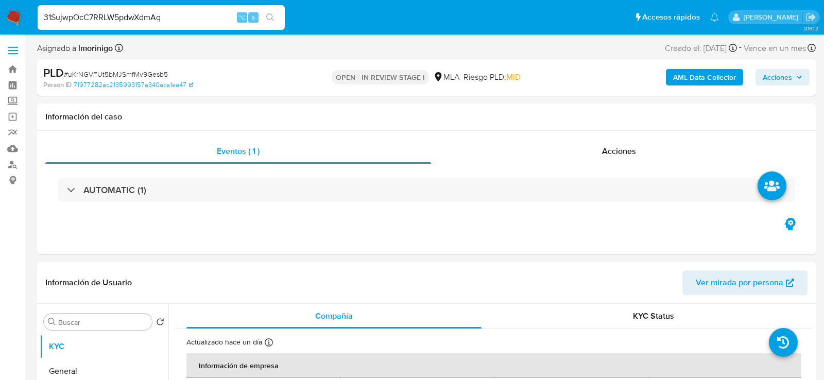
type input "31SujwpOcC7RRLW5pdwXdmAq"
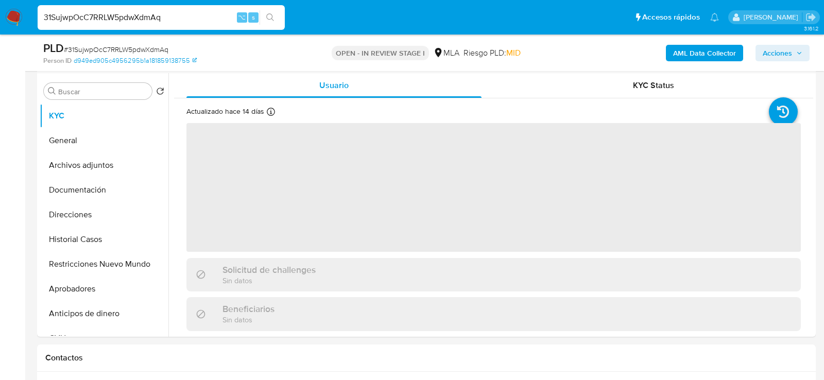
select select "10"
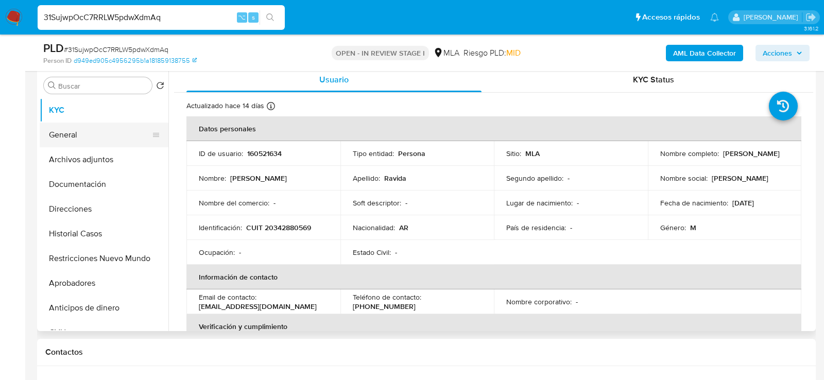
click at [81, 133] on button "General" at bounding box center [100, 135] width 121 height 25
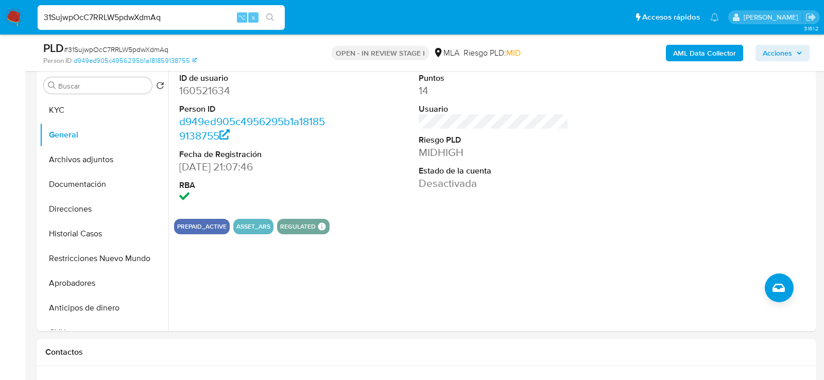
click at [188, 18] on input "31SujwpOcC7RRLW5pdwXdmAq" at bounding box center [161, 17] width 247 height 13
paste input "eaHY2Ay62g57qiwEQ1vFxBqT"
type input "eaHY2Ay62g57qiwEQ1vFxBqT"
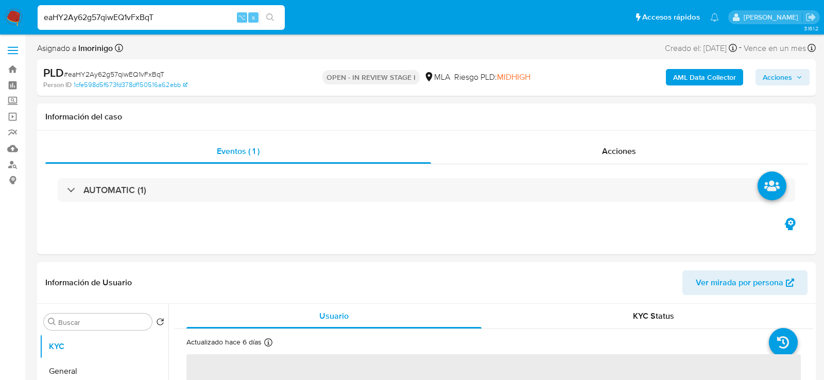
select select "10"
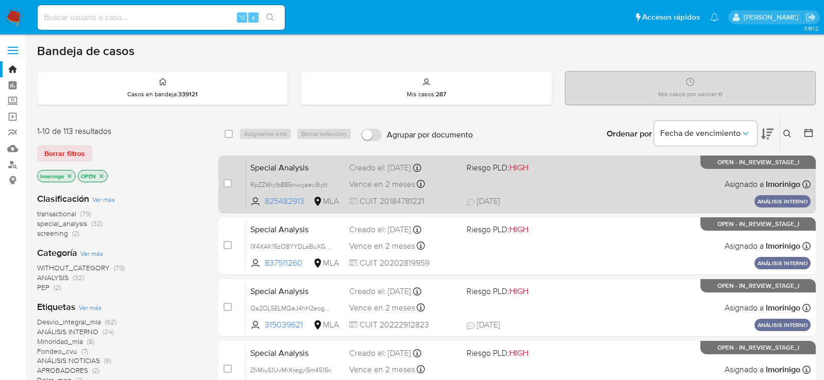
click at [549, 188] on div "Special Analysis RpZZWiyIb885nwcjaev3tytt 825482913 MLA Riesgo PLD: HIGH Creado…" at bounding box center [528, 184] width 565 height 52
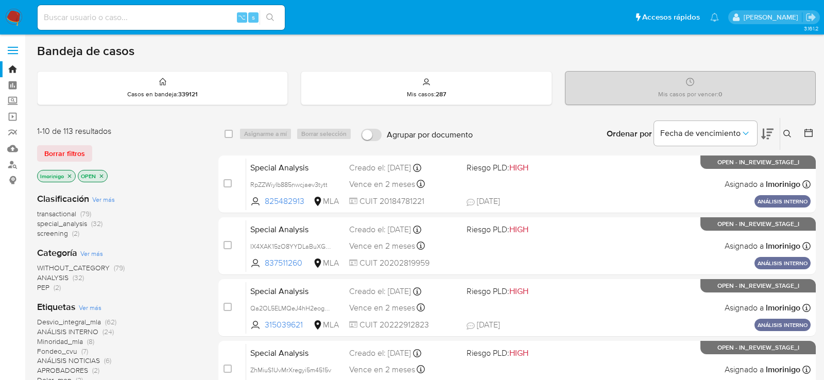
click at [188, 153] on div "Borrar filtros" at bounding box center [119, 153] width 165 height 16
